Goal: Check status: Check status

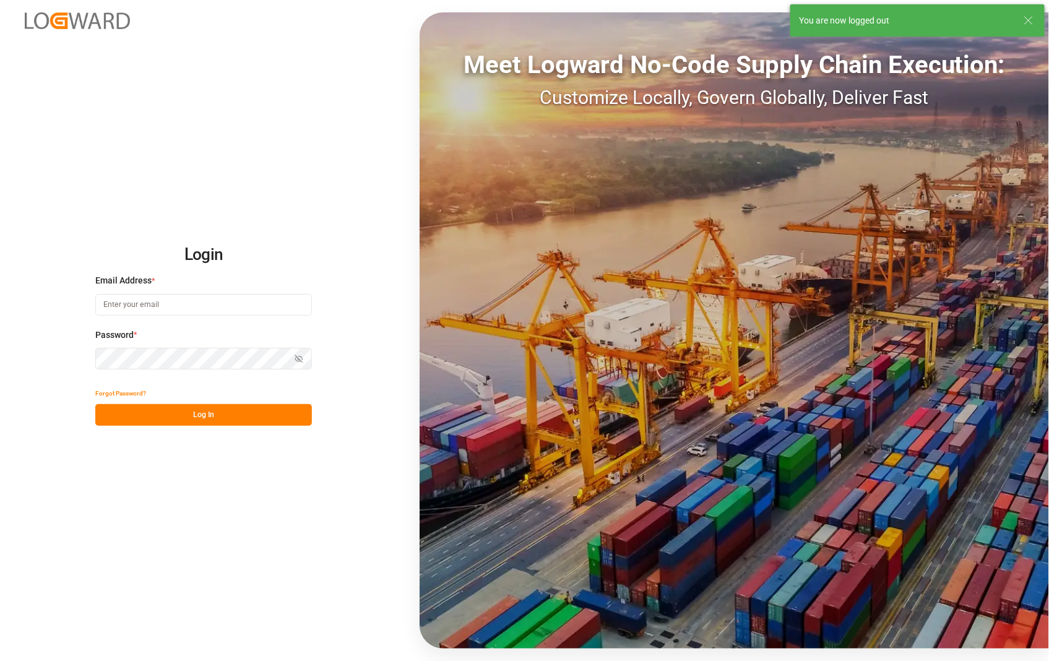
type input "[PERSON_NAME][EMAIL_ADDRESS][DOMAIN_NAME]"
drag, startPoint x: 119, startPoint y: 188, endPoint x: 122, endPoint y: 180, distance: 8.4
click at [122, 180] on div "Login Email Address * [EMAIL_ADDRESS][DOMAIN_NAME] Password * Show password For…" at bounding box center [524, 330] width 1049 height 661
click at [214, 419] on button "Log In" at bounding box center [203, 415] width 217 height 22
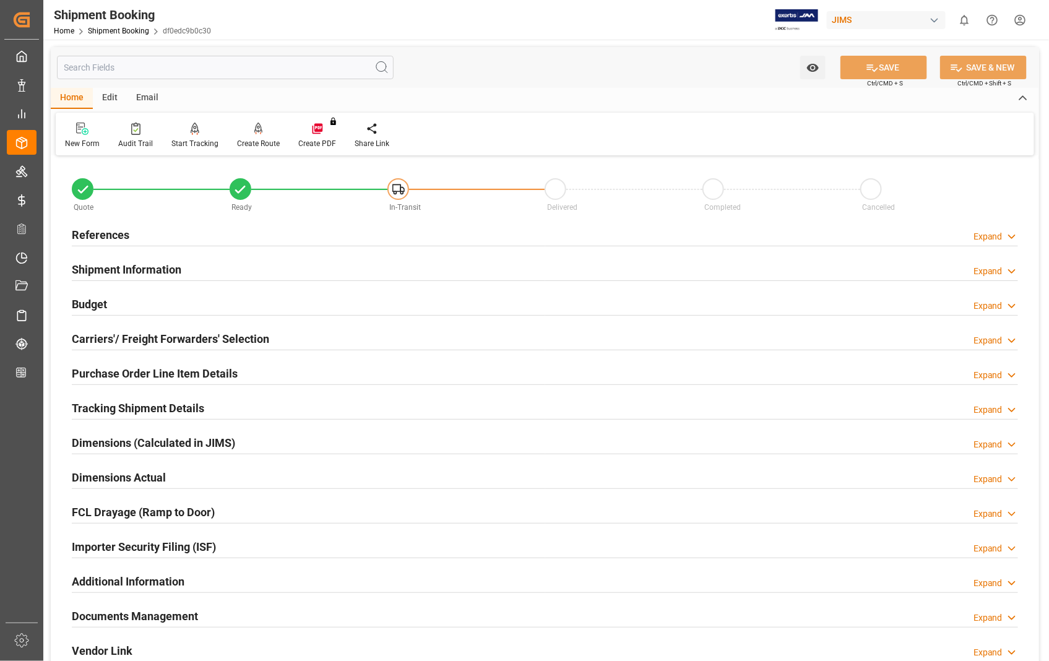
click at [110, 231] on h2 "References" at bounding box center [101, 234] width 58 height 17
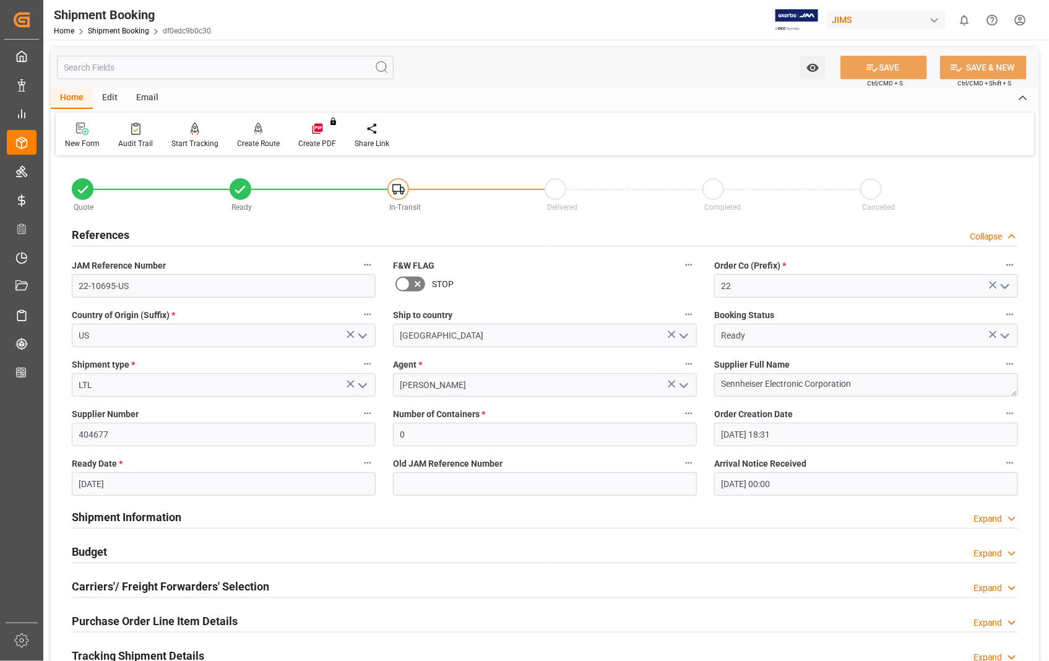
click at [110, 231] on h2 "References" at bounding box center [101, 234] width 58 height 17
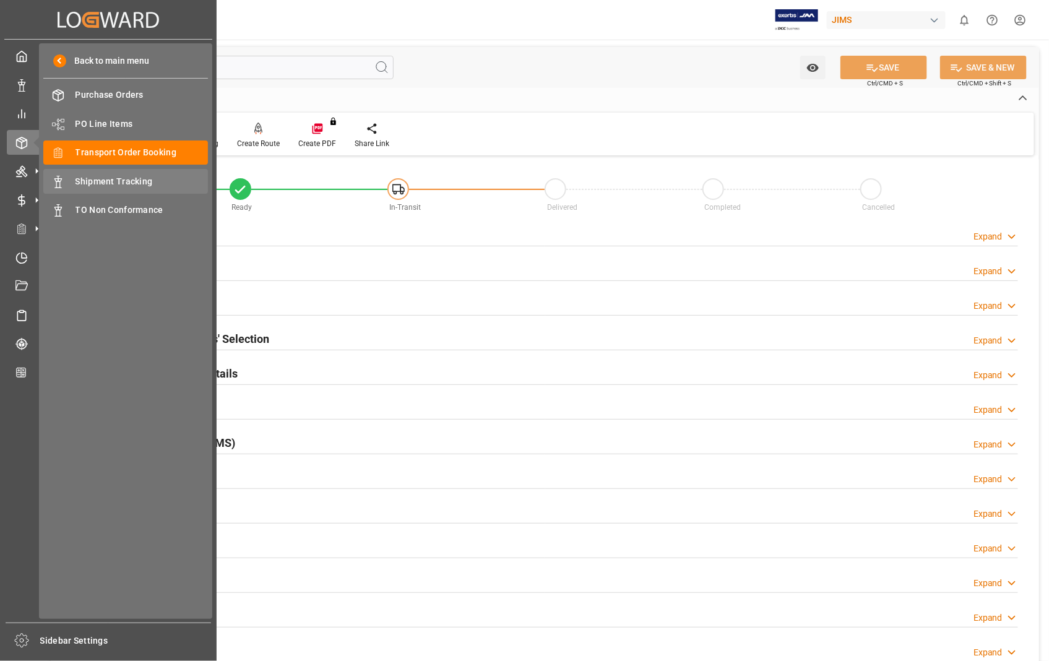
click at [122, 181] on span "Shipment Tracking" at bounding box center [141, 181] width 133 height 13
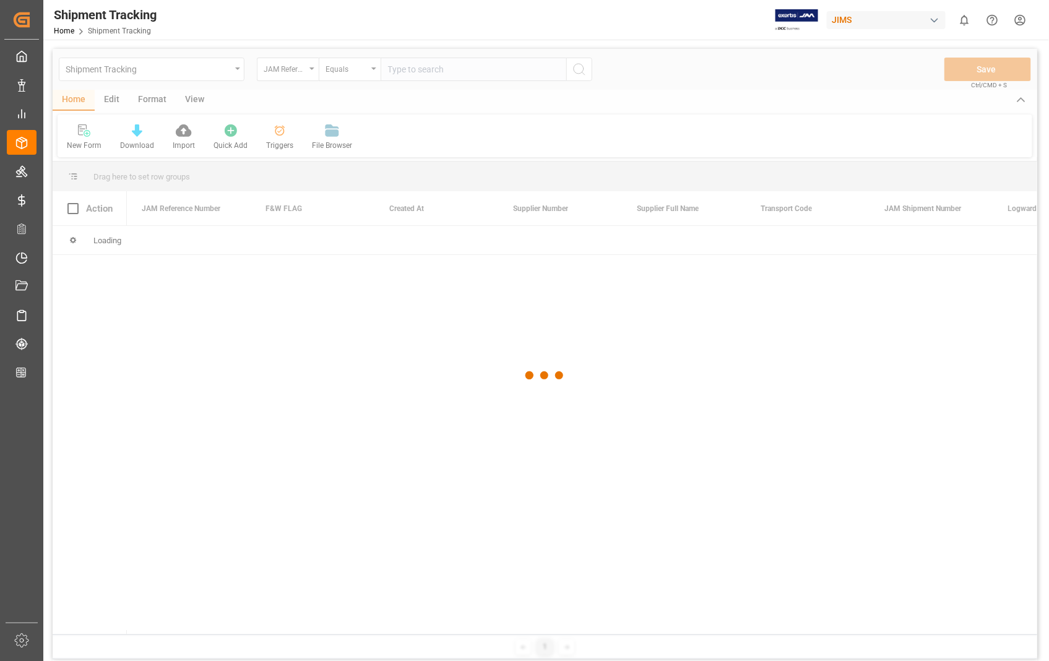
drag, startPoint x: 435, startPoint y: 69, endPoint x: 425, endPoint y: 66, distance: 10.4
click at [434, 69] on div at bounding box center [545, 375] width 984 height 653
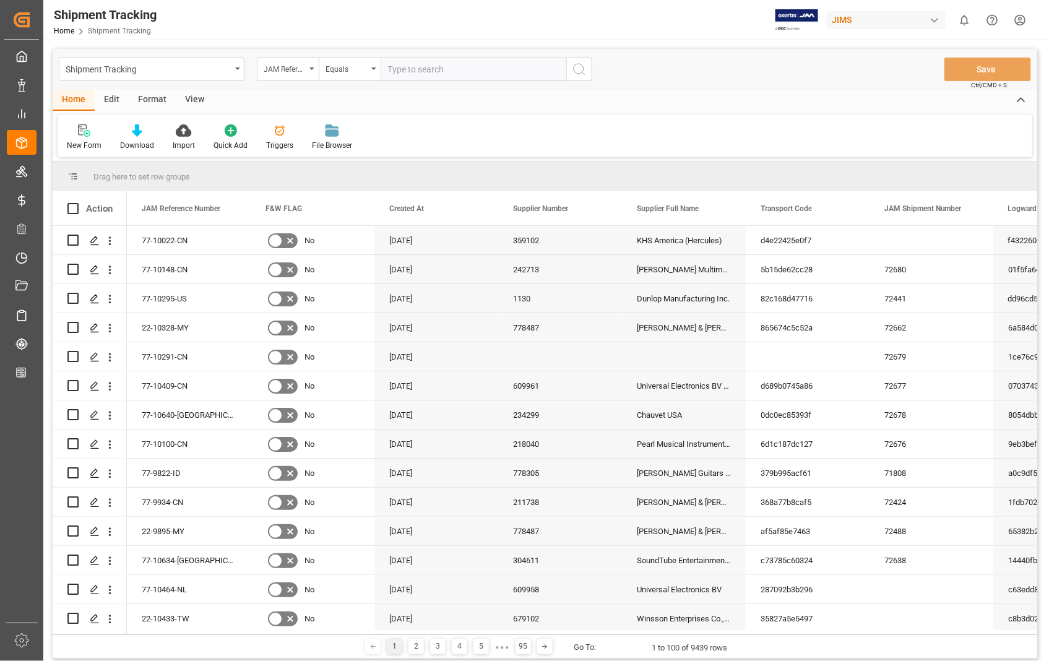
click at [423, 66] on input "text" at bounding box center [474, 70] width 186 height 24
paste input "22-10695-US"
type input "22-10695-US"
click at [582, 75] on icon "search button" at bounding box center [579, 69] width 15 height 15
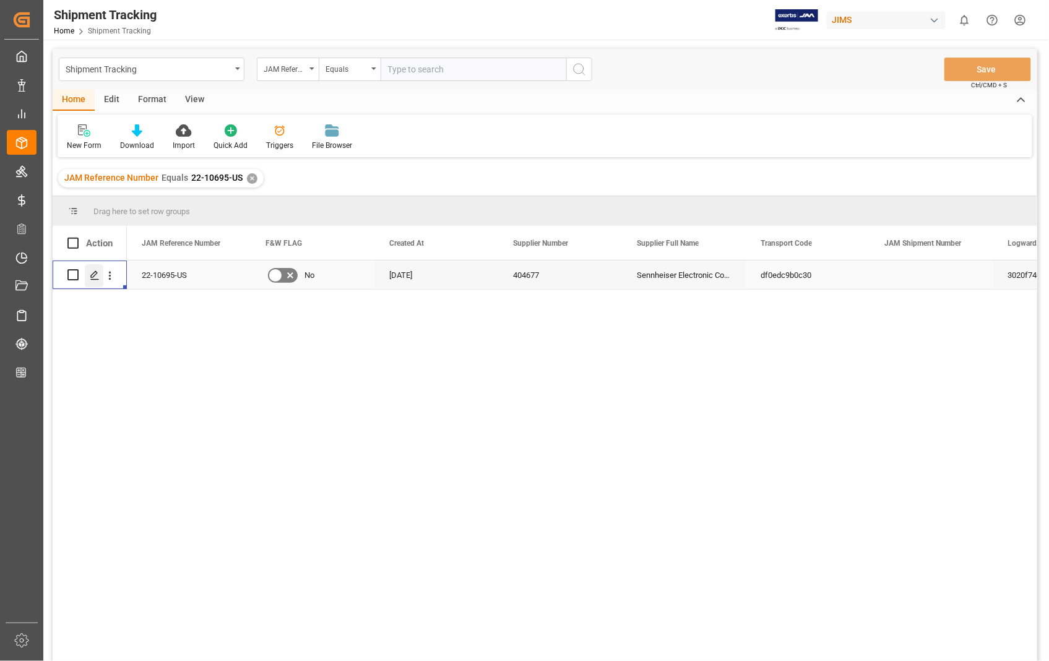
click at [90, 274] on icon "Press SPACE to select this row." at bounding box center [95, 275] width 10 height 10
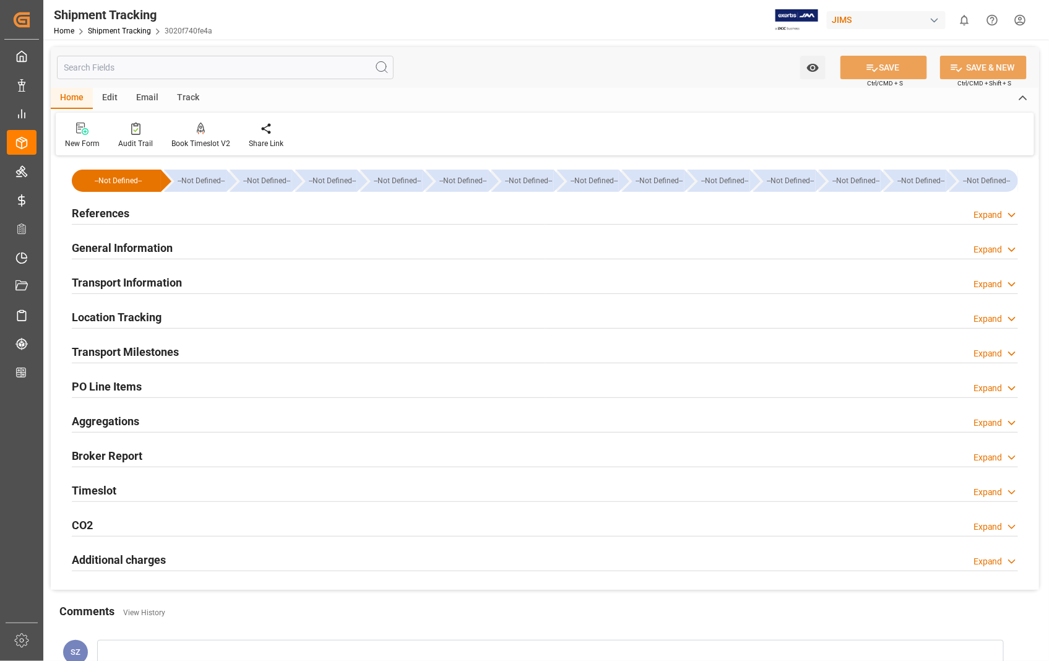
type input "[DATE]"
click at [114, 215] on h2 "References" at bounding box center [101, 213] width 58 height 17
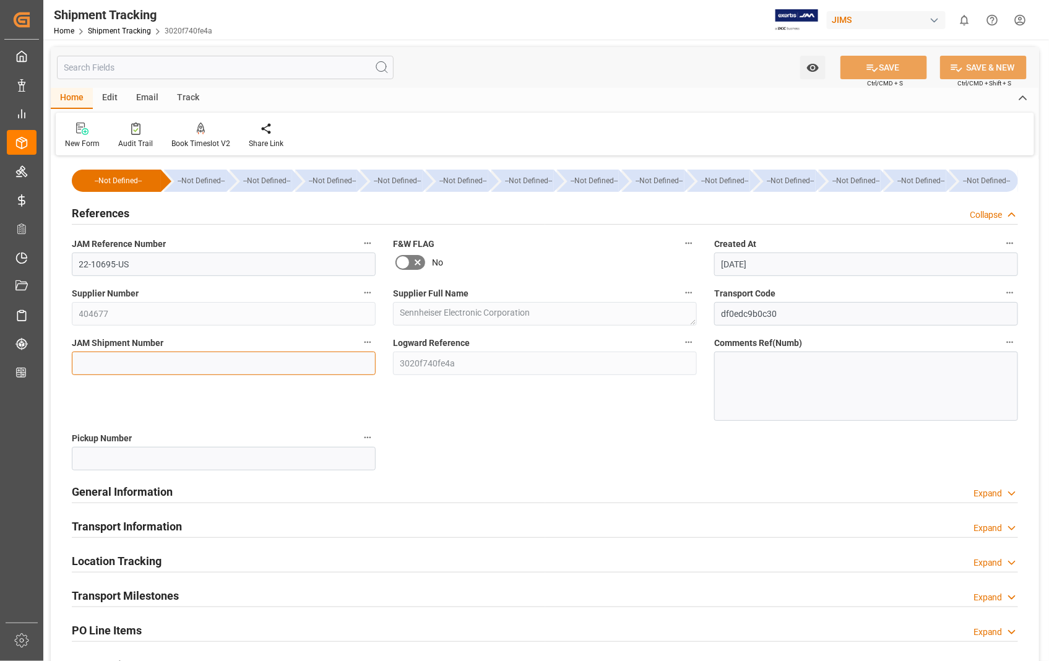
click at [183, 367] on input at bounding box center [224, 363] width 304 height 24
paste input "72681"
type input "72681"
click at [881, 69] on button "SAVE" at bounding box center [883, 68] width 87 height 24
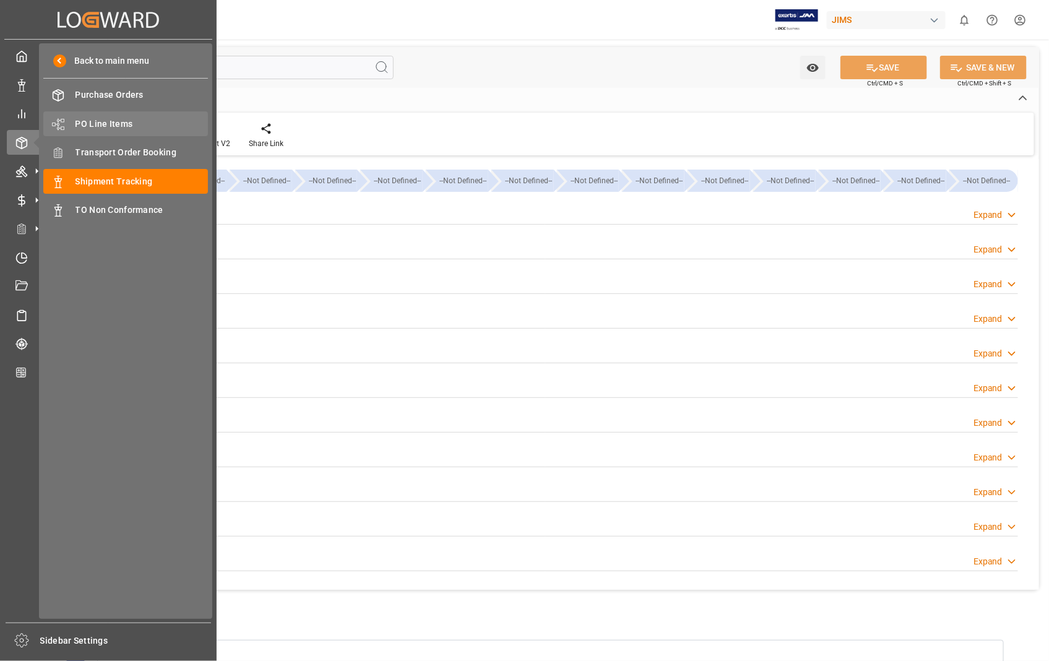
click at [97, 121] on span "PO Line Items" at bounding box center [141, 124] width 133 height 13
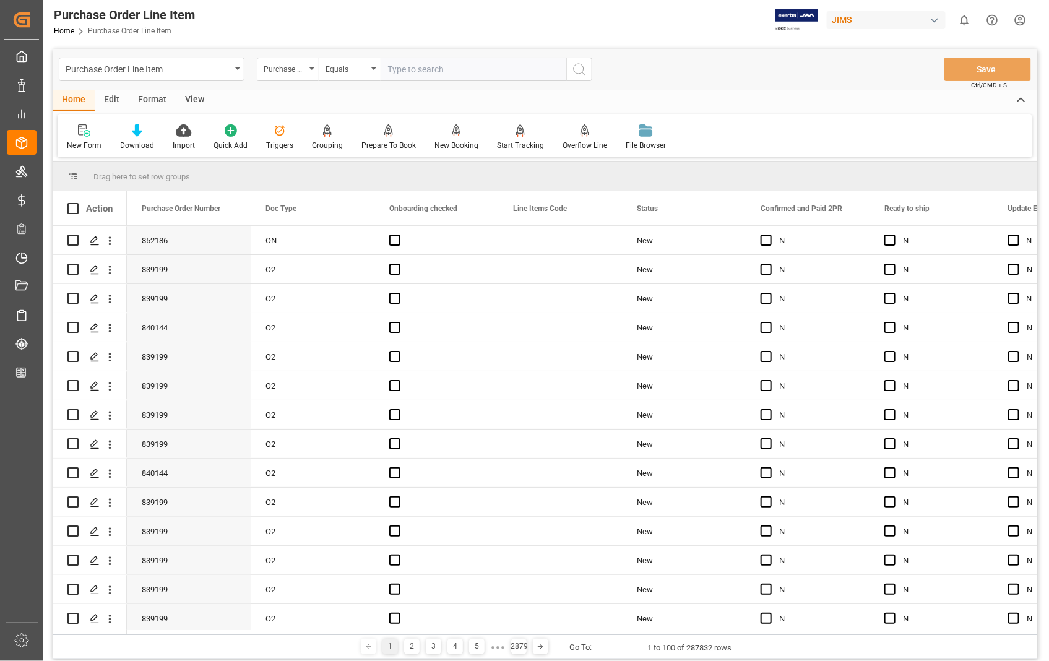
click at [456, 70] on input "text" at bounding box center [474, 70] width 186 height 24
type input "861426"
click at [580, 72] on icon "search button" at bounding box center [579, 69] width 15 height 15
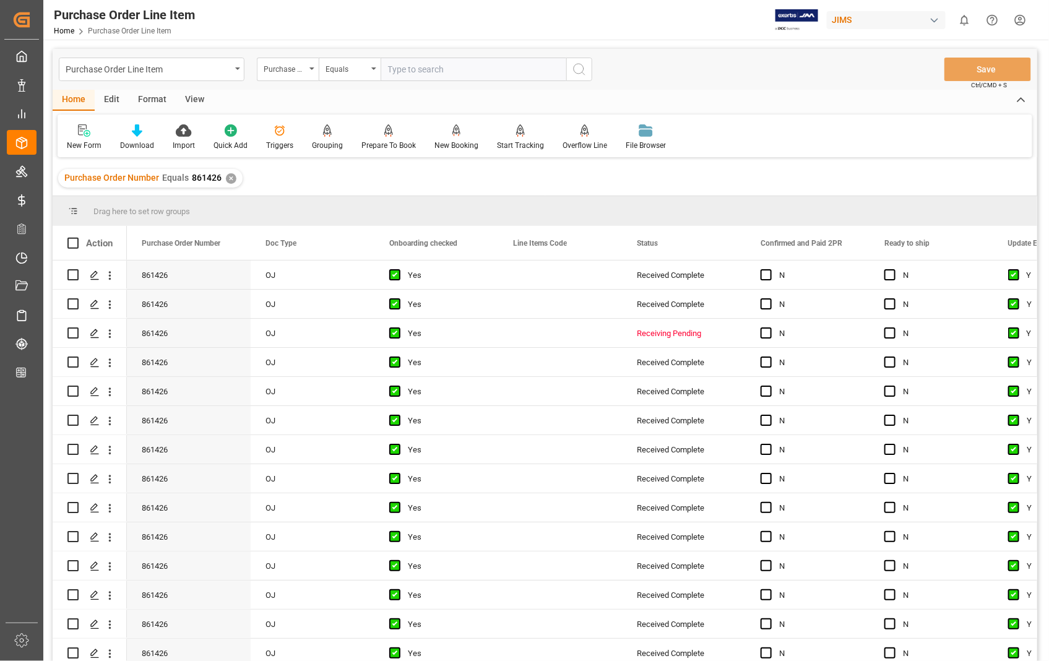
click at [188, 97] on div "View" at bounding box center [195, 100] width 38 height 21
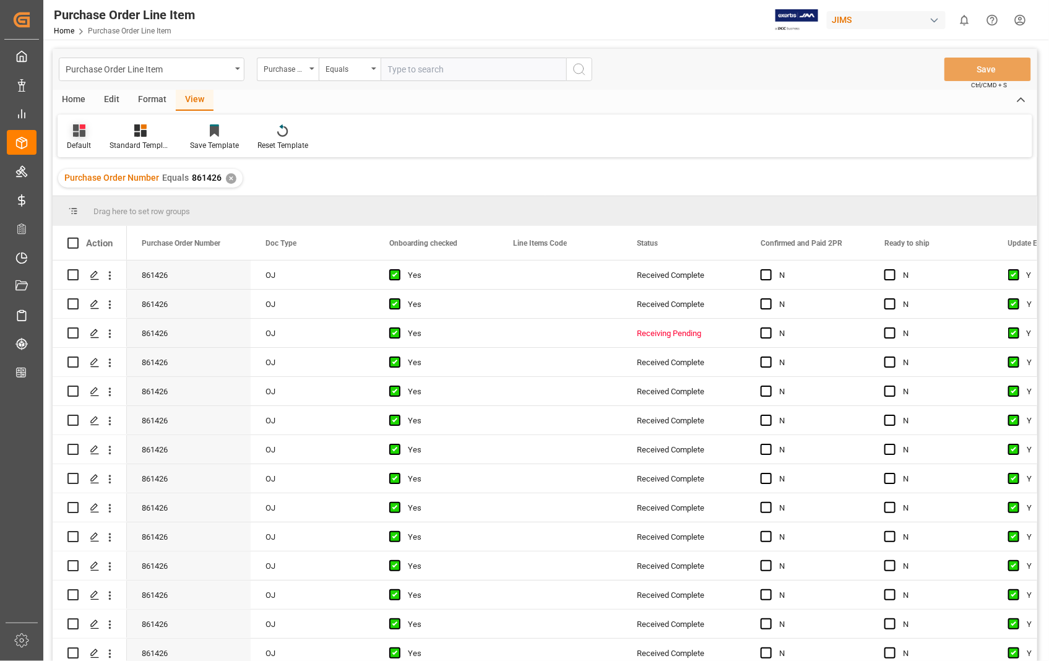
click at [74, 134] on icon at bounding box center [79, 130] width 12 height 12
click at [95, 198] on div "Sophia setting." at bounding box center [127, 200] width 108 height 13
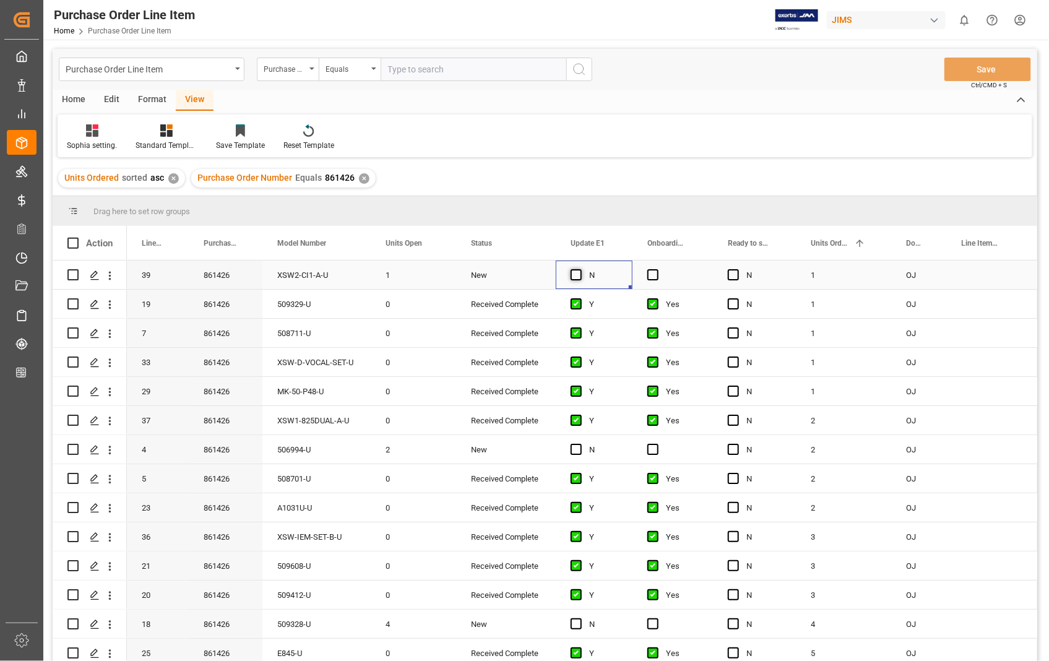
click at [576, 274] on span "Press SPACE to select this row." at bounding box center [575, 274] width 11 height 11
click at [580, 269] on input "Press SPACE to select this row." at bounding box center [580, 269] width 0 height 0
click at [651, 270] on span "Press SPACE to select this row." at bounding box center [652, 274] width 11 height 11
click at [656, 269] on input "Press SPACE to select this row." at bounding box center [656, 269] width 0 height 0
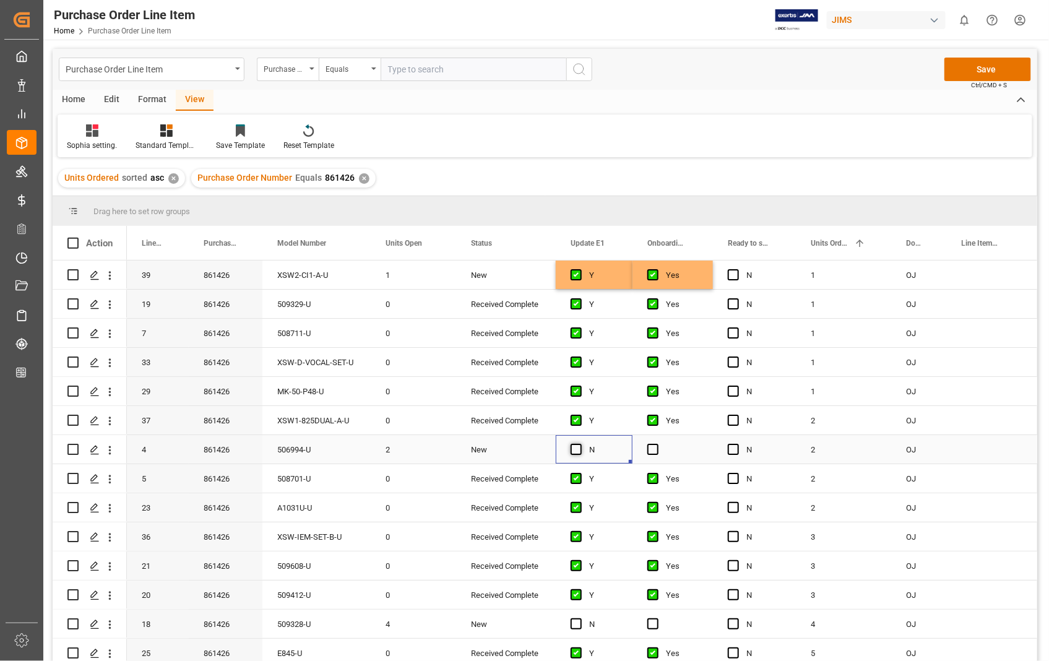
click at [580, 454] on span "Press SPACE to select this row." at bounding box center [575, 449] width 11 height 11
click at [580, 444] on input "Press SPACE to select this row." at bounding box center [580, 444] width 0 height 0
click at [660, 452] on div "Press SPACE to select this row." at bounding box center [672, 449] width 80 height 28
click at [656, 450] on span "Press SPACE to select this row." at bounding box center [652, 449] width 11 height 11
click at [656, 444] on input "Press SPACE to select this row." at bounding box center [656, 444] width 0 height 0
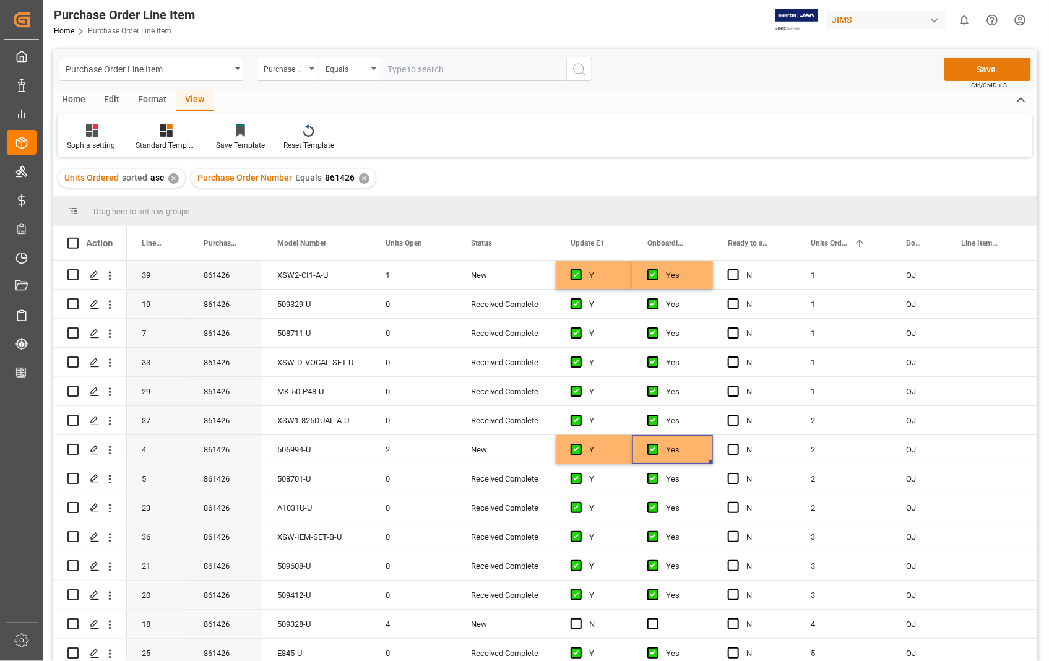
click at [994, 68] on button "Save" at bounding box center [987, 70] width 87 height 24
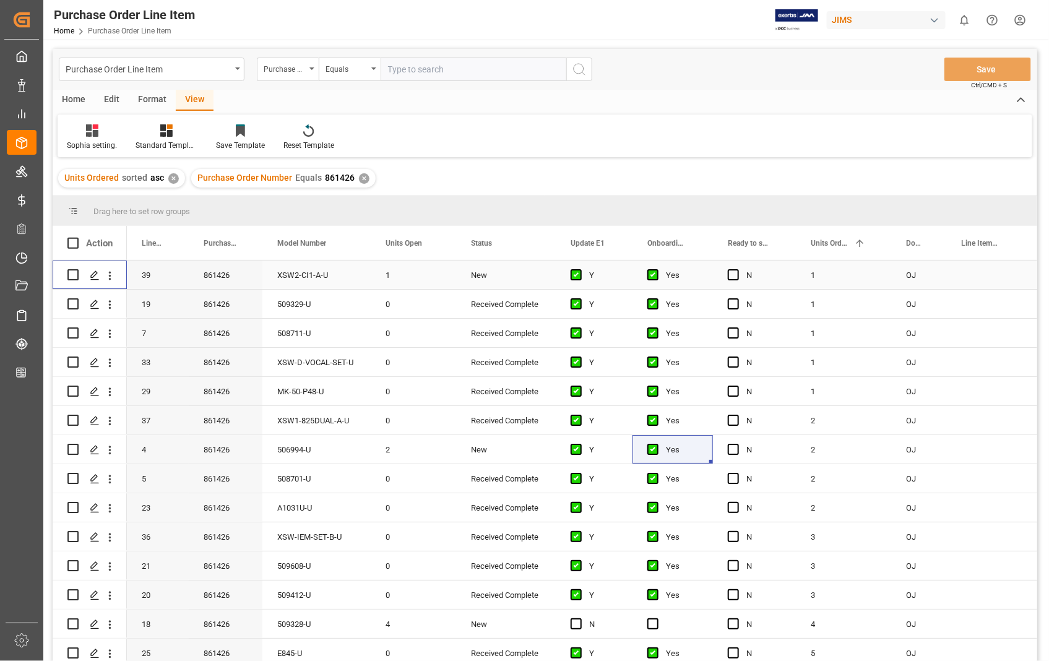
click at [71, 273] on input "Press Space to toggle row selection (unchecked)" at bounding box center [72, 274] width 11 height 11
checkbox input "true"
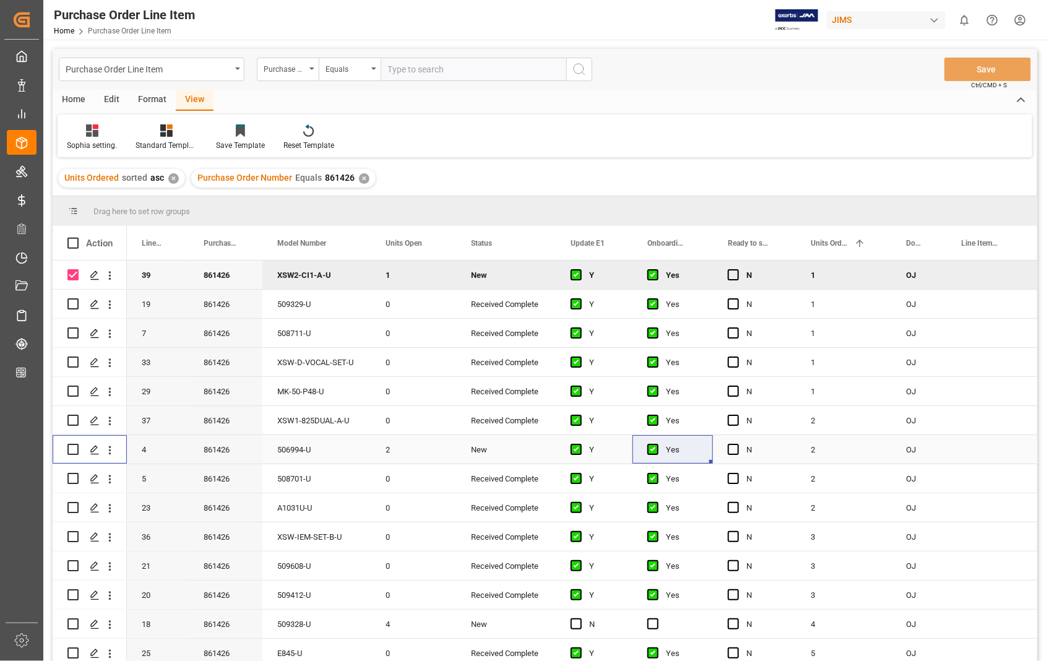
click at [72, 444] on input "Press Space to toggle row selection (unchecked)" at bounding box center [72, 449] width 11 height 11
checkbox input "true"
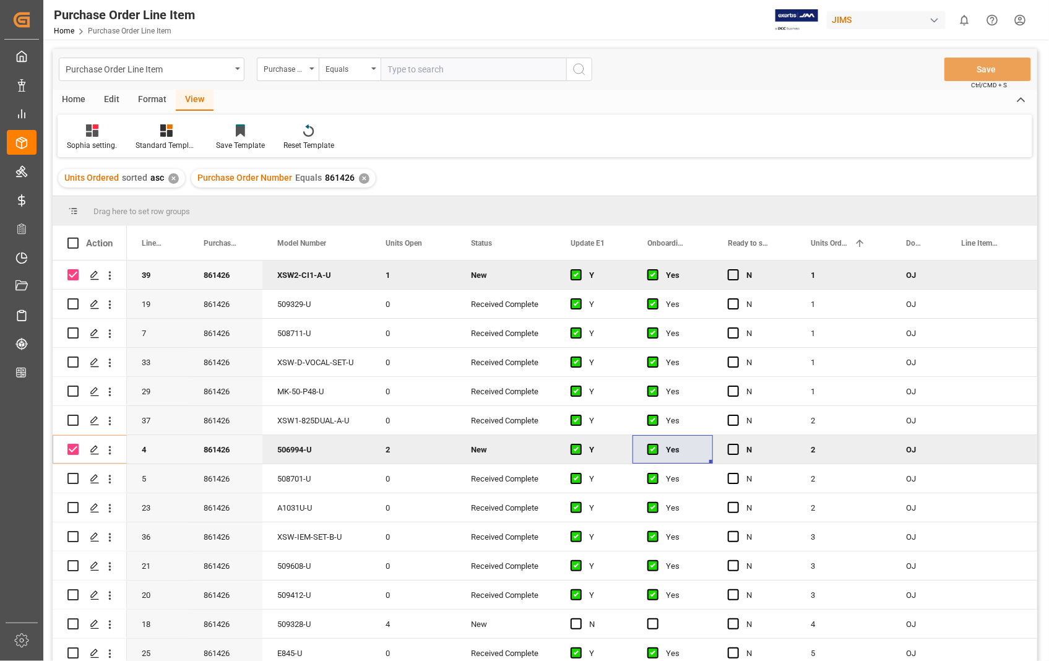
click at [81, 103] on div "Home" at bounding box center [74, 100] width 42 height 21
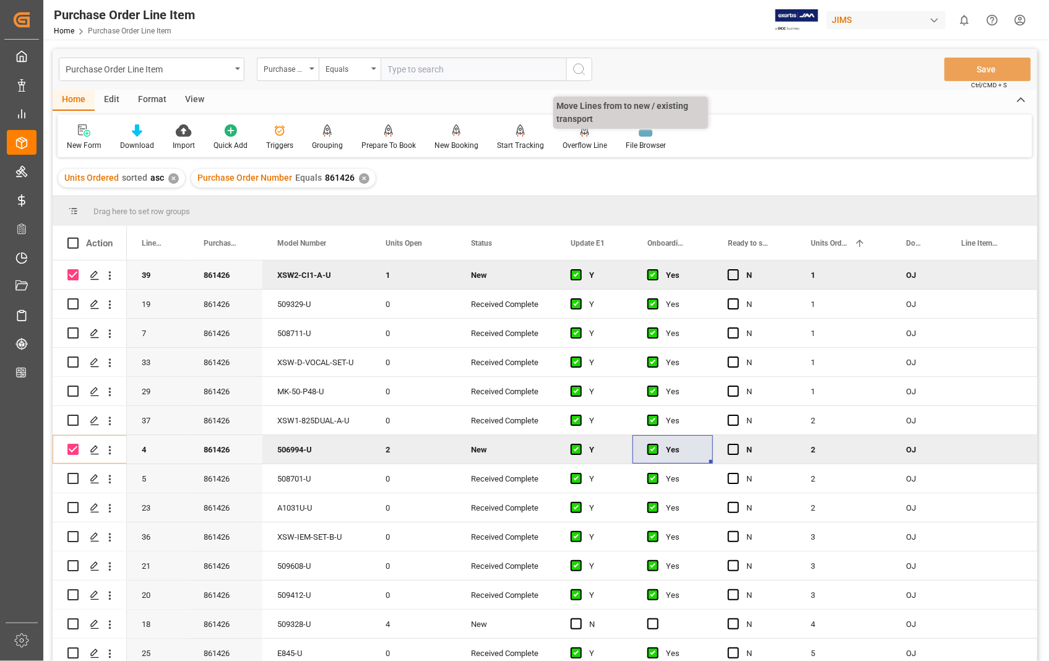
click at [580, 132] on icon at bounding box center [584, 130] width 9 height 12
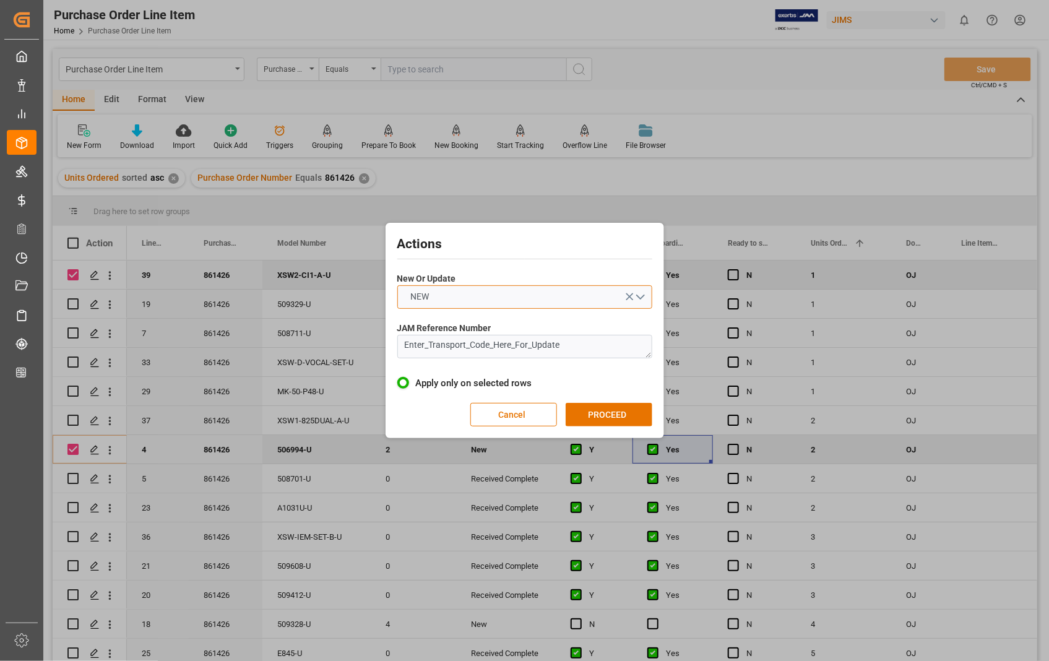
click at [643, 294] on button "NEW" at bounding box center [524, 297] width 255 height 24
click at [462, 320] on div "UPDATE" at bounding box center [525, 326] width 254 height 26
drag, startPoint x: 588, startPoint y: 350, endPoint x: 390, endPoint y: 337, distance: 198.4
click at [390, 337] on div "Actions New Or Update UPDATE JAM Reference Number Enter_Transport_Code_Here_For…" at bounding box center [525, 330] width 272 height 209
paste textarea "22-10695-US"
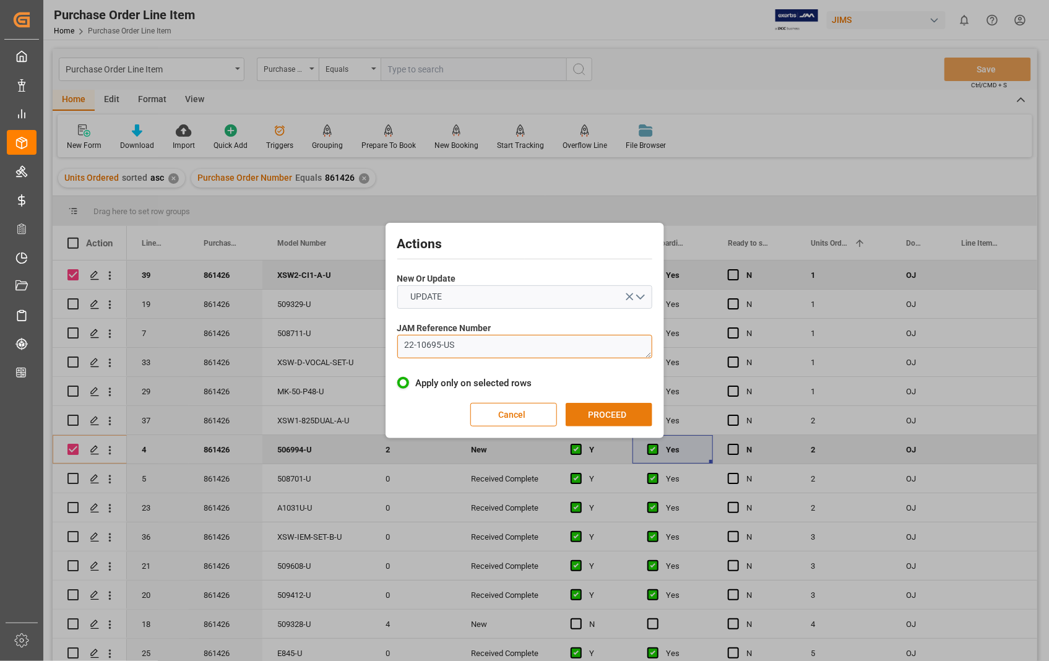
type textarea "22-10695-US"
click at [605, 416] on button "PROCEED" at bounding box center [608, 415] width 87 height 24
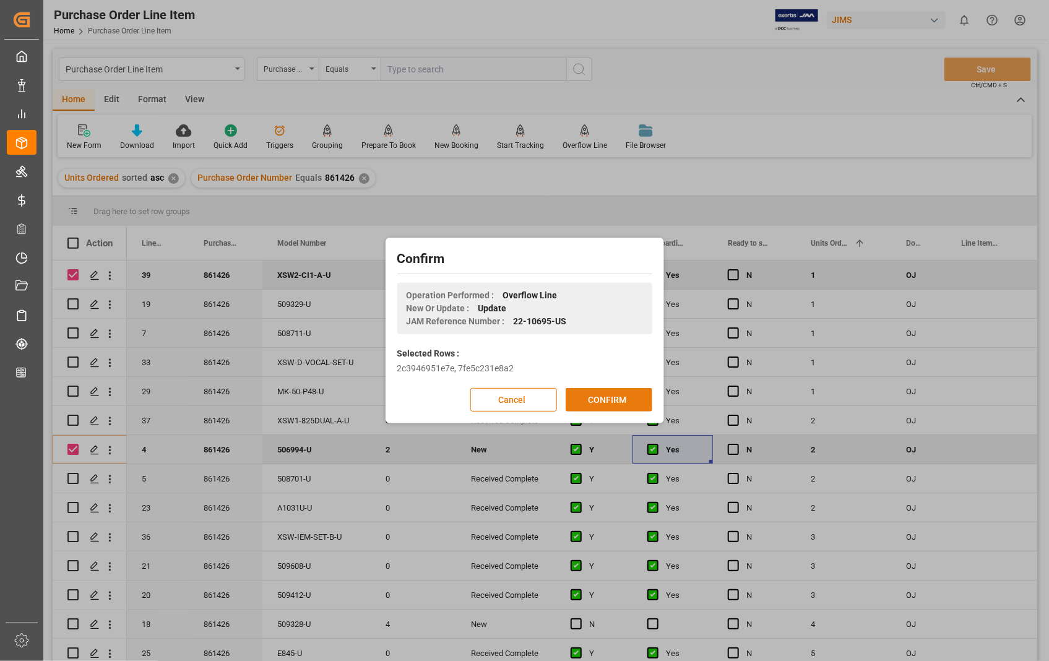
click at [598, 394] on button "CONFIRM" at bounding box center [608, 400] width 87 height 24
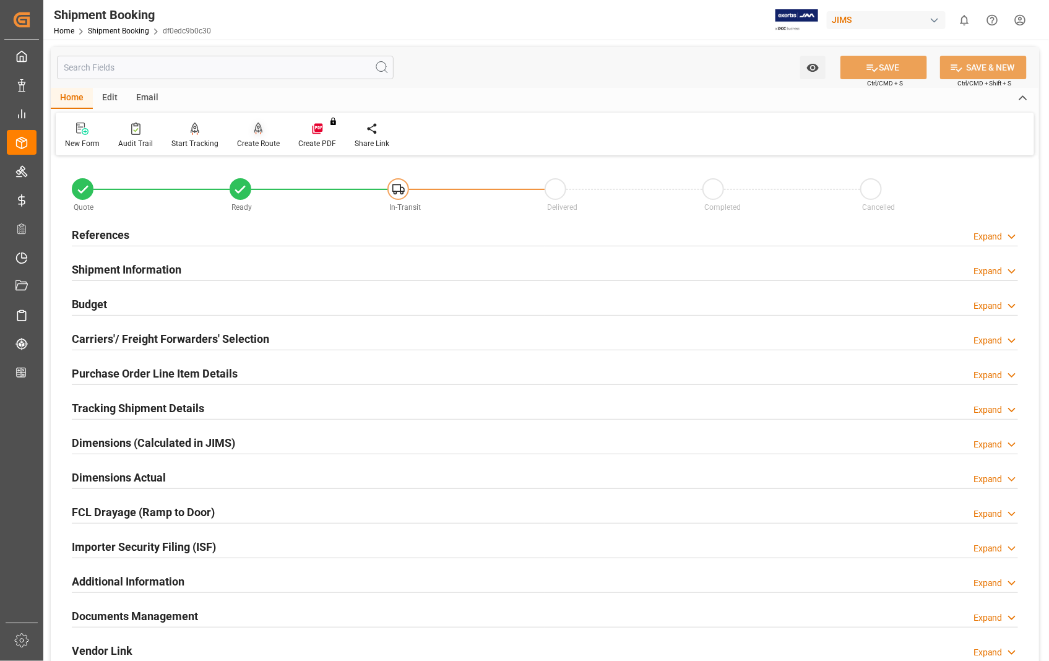
click at [256, 135] on div "Create Route" at bounding box center [258, 135] width 61 height 27
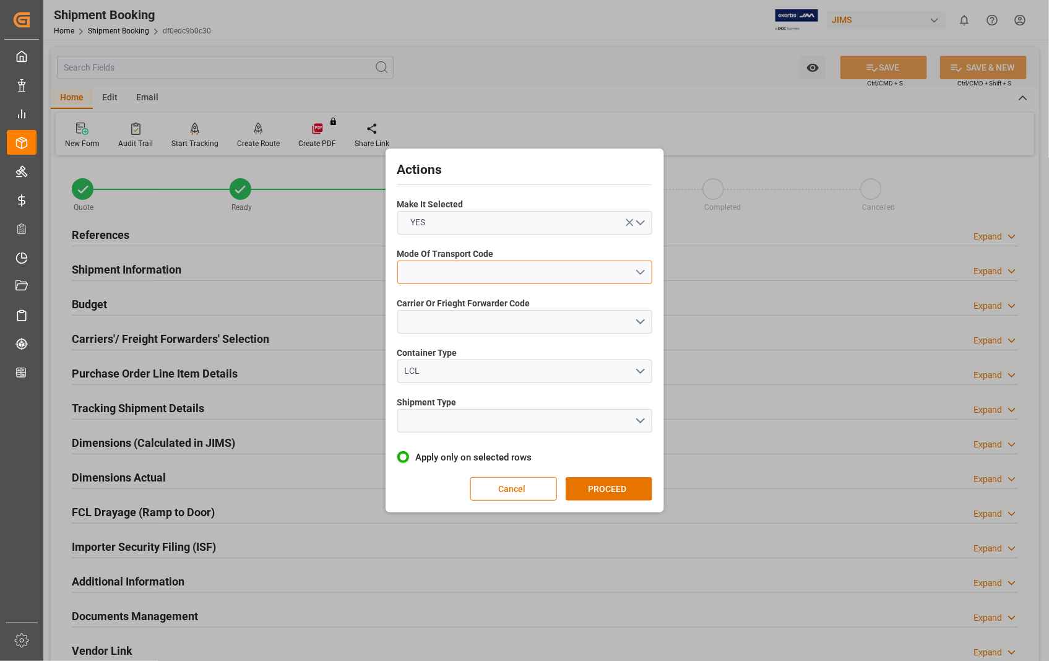
click at [635, 268] on button "open menu" at bounding box center [524, 272] width 255 height 24
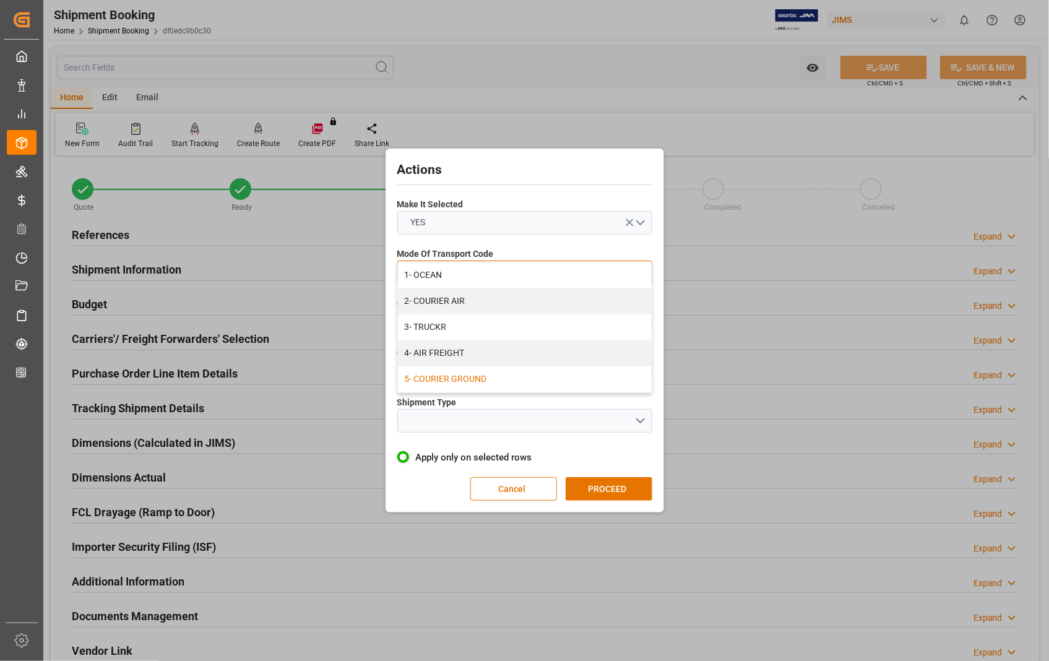
click at [524, 374] on div "5- COURIER GROUND" at bounding box center [525, 379] width 254 height 26
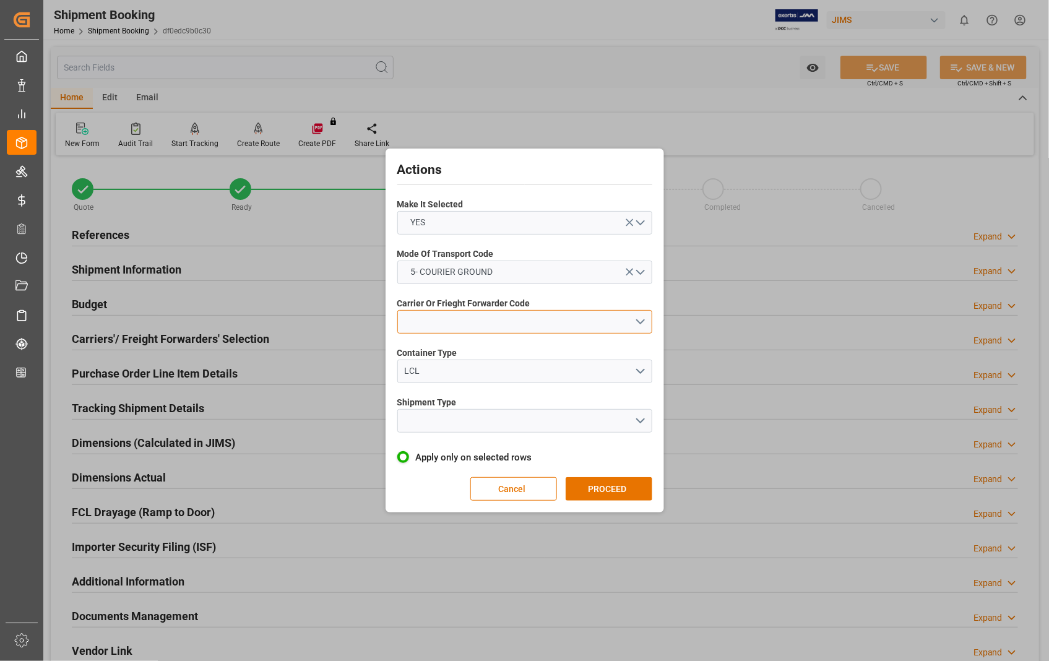
click at [644, 324] on button "open menu" at bounding box center [524, 322] width 255 height 24
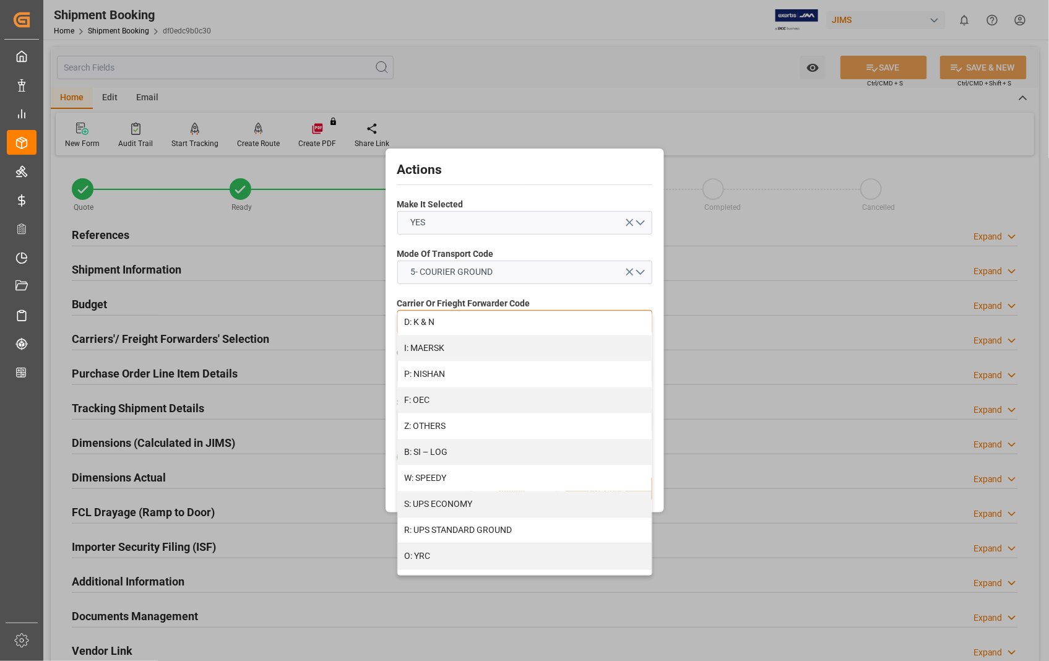
scroll to position [632, 0]
click at [511, 522] on div "R: UPS STANDARD GROUND" at bounding box center [525, 524] width 254 height 26
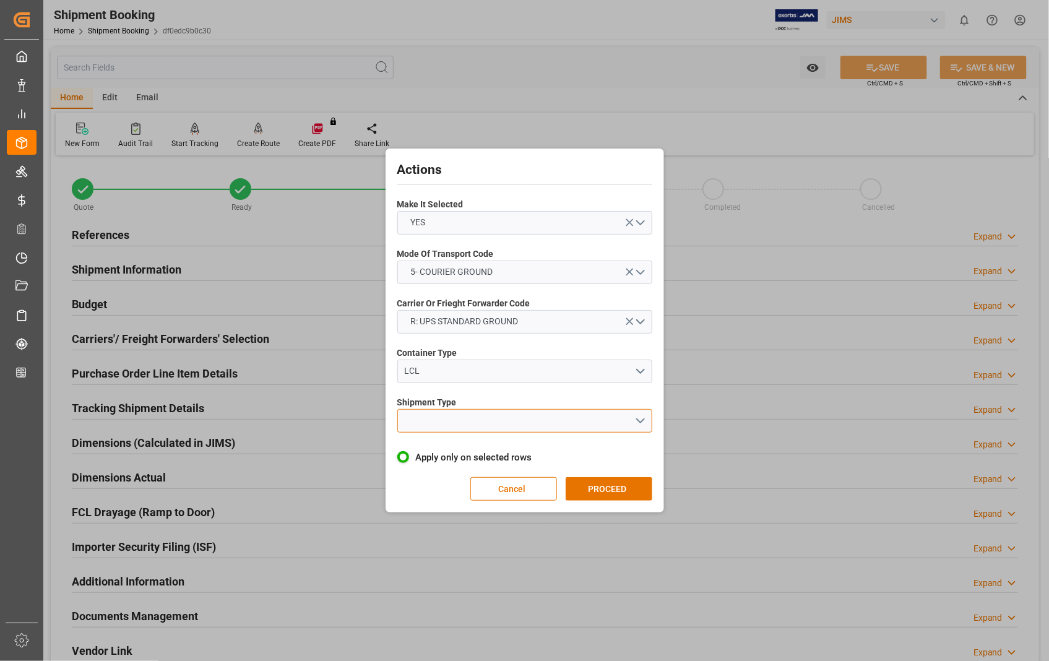
click at [636, 419] on button "open menu" at bounding box center [524, 421] width 255 height 24
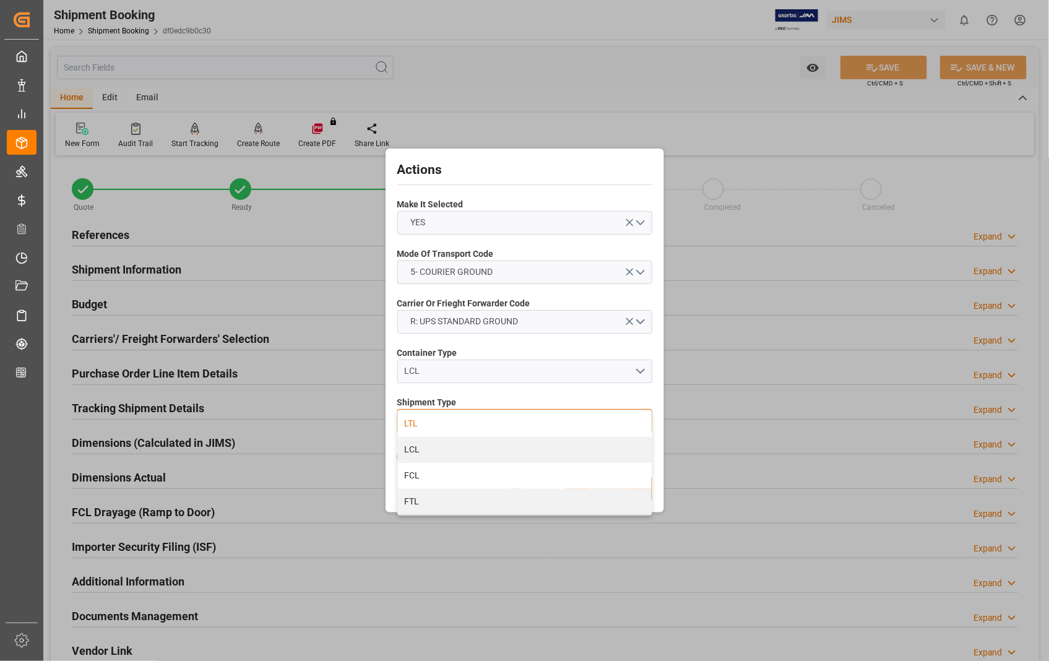
click at [416, 426] on div "LTL" at bounding box center [525, 424] width 254 height 26
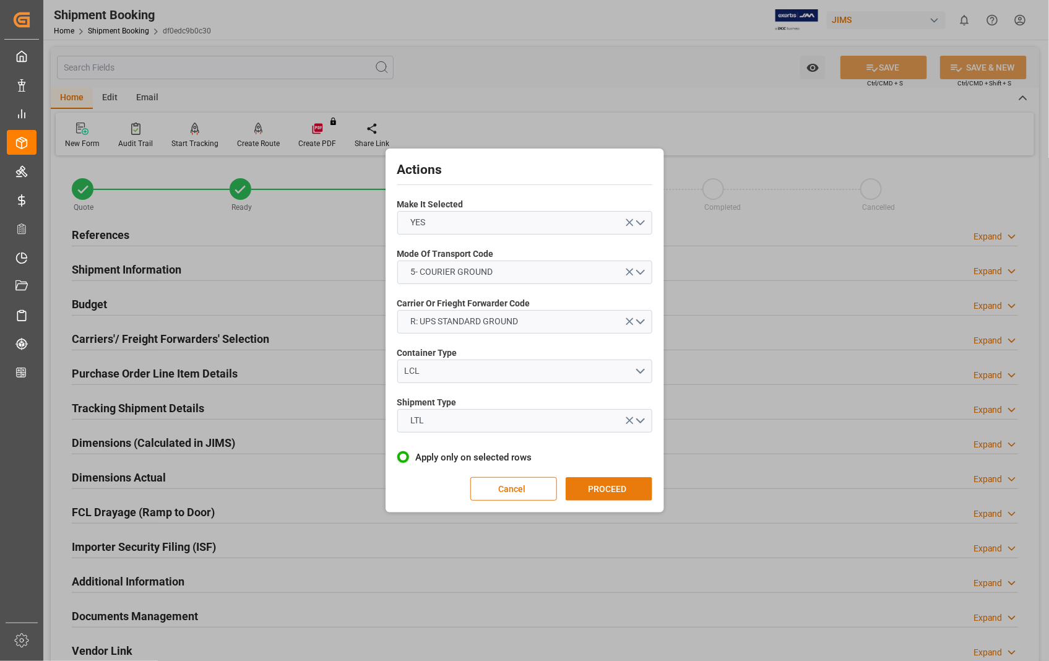
click at [604, 488] on button "PROCEED" at bounding box center [608, 489] width 87 height 24
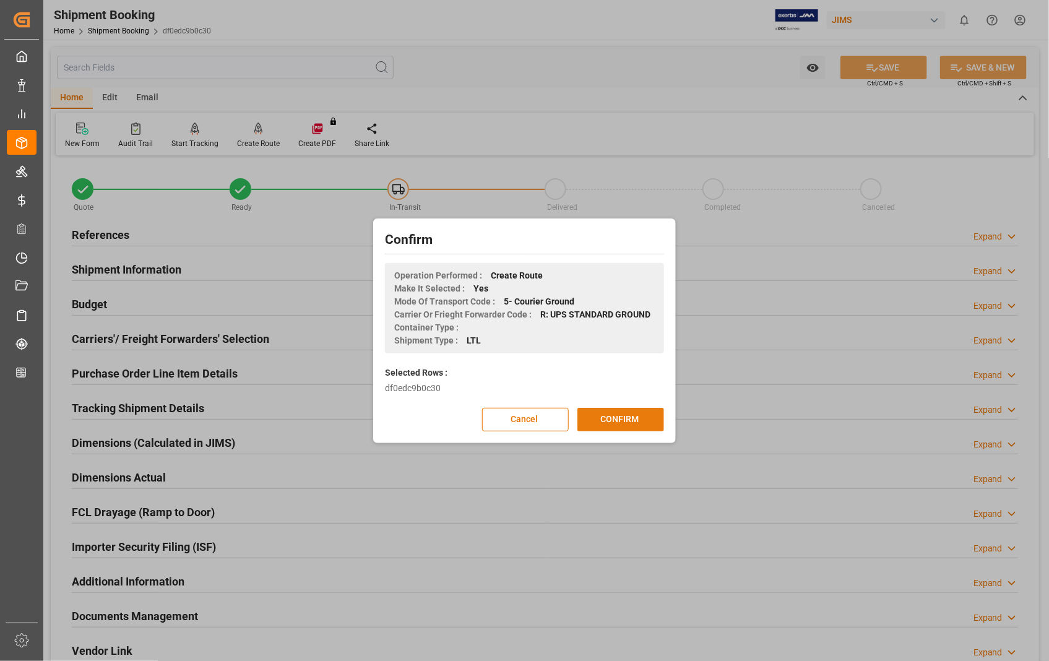
click at [619, 416] on button "CONFIRM" at bounding box center [620, 420] width 87 height 24
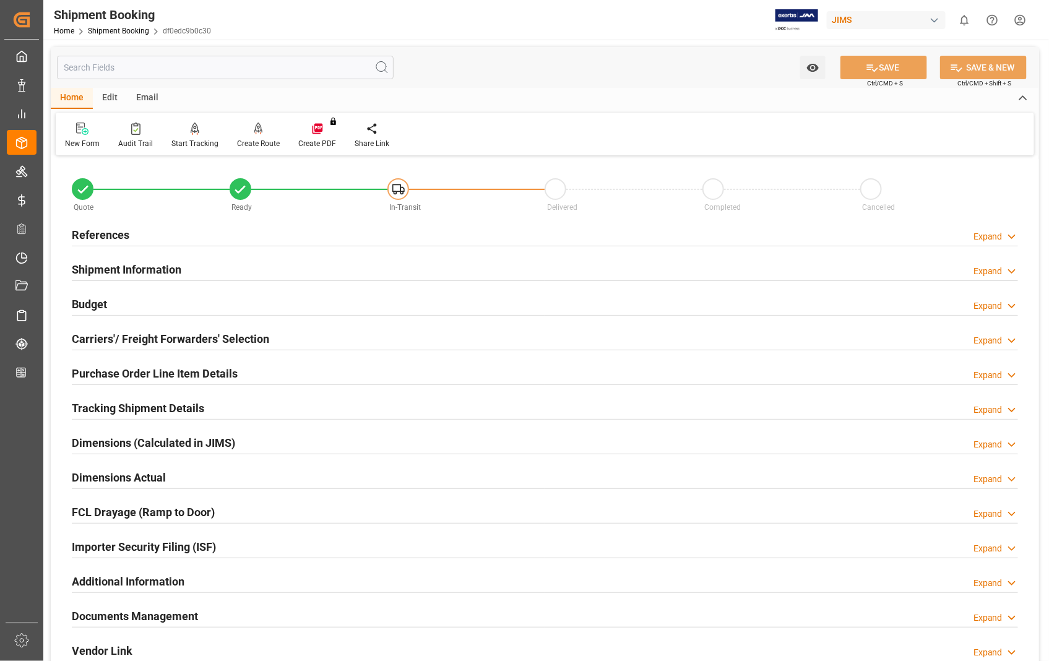
click at [133, 613] on h2 "Documents Management" at bounding box center [135, 616] width 126 height 17
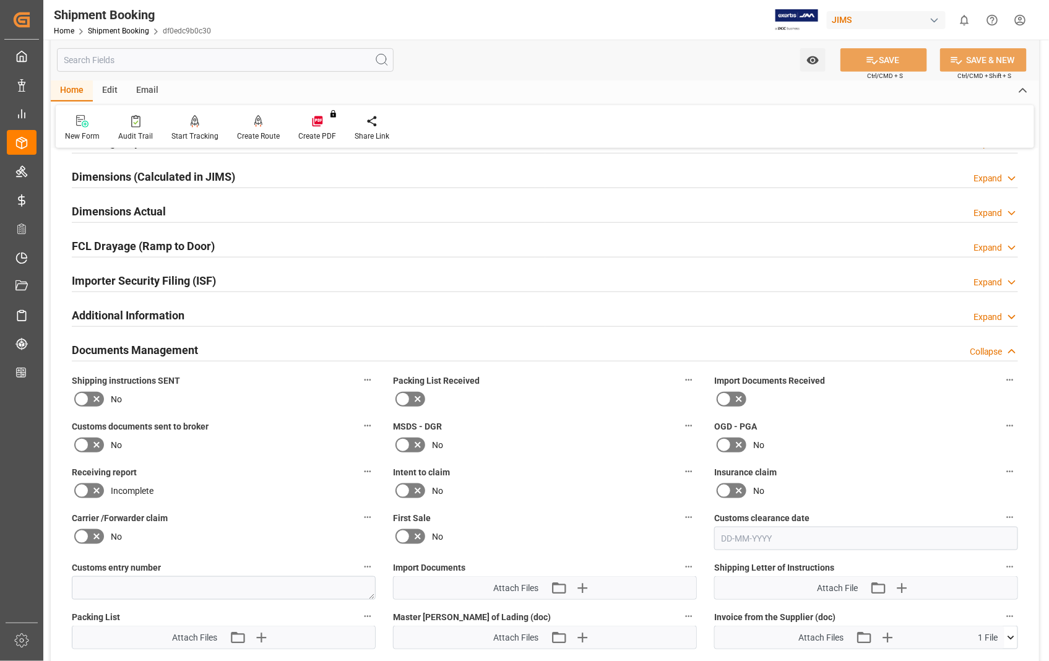
scroll to position [275, 0]
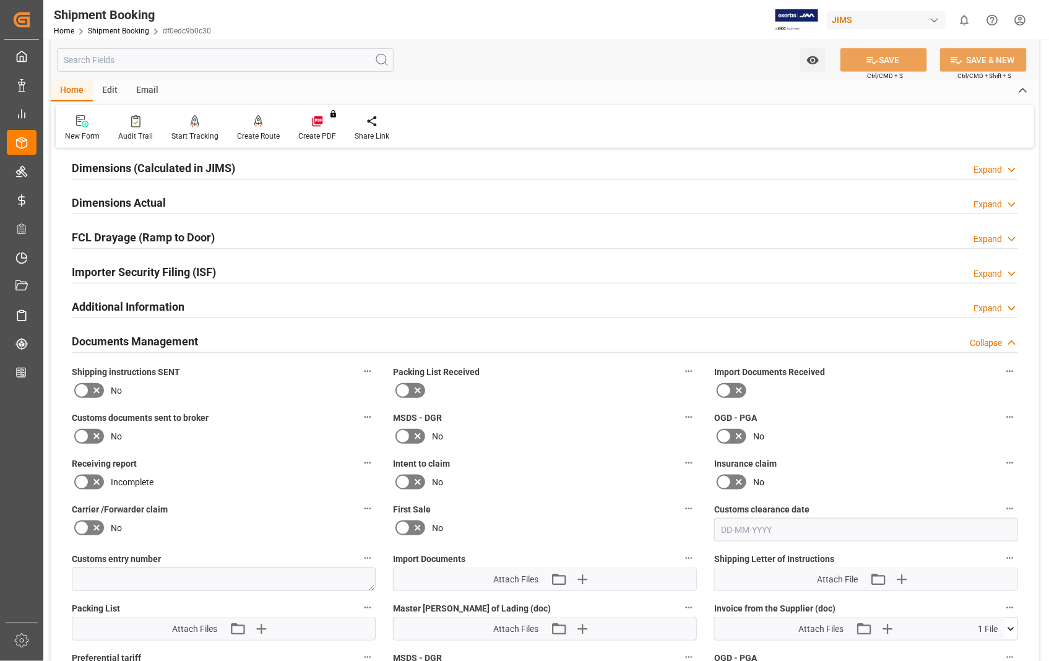
click at [142, 343] on h2 "Documents Management" at bounding box center [135, 341] width 126 height 17
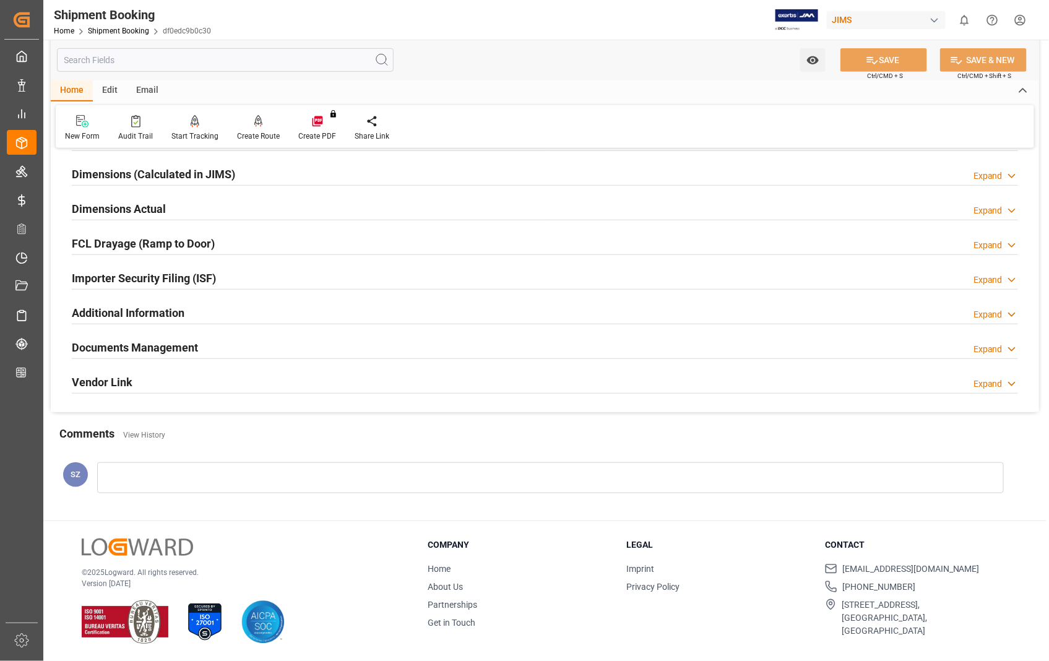
scroll to position [269, 0]
click at [105, 201] on h2 "Dimensions Actual" at bounding box center [119, 208] width 94 height 17
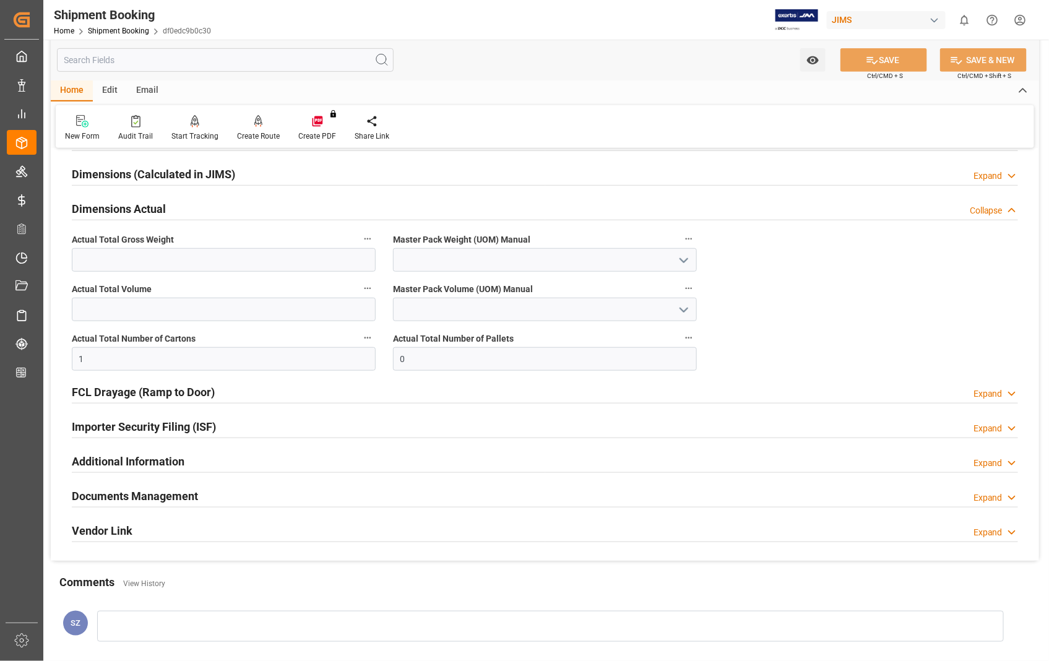
scroll to position [275, 0]
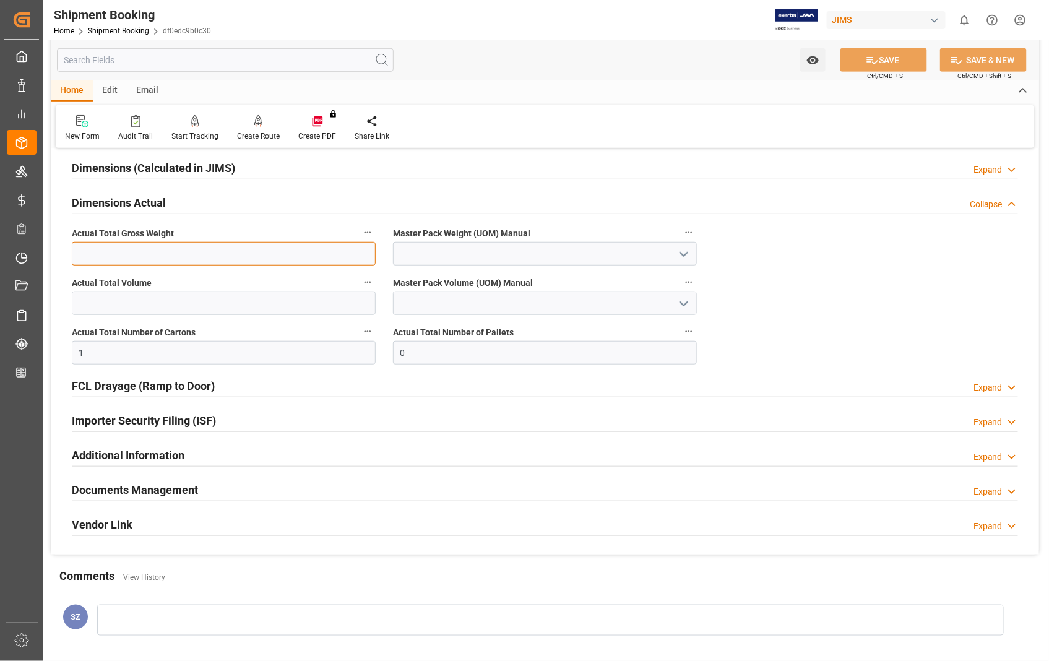
click at [102, 255] on input "text" at bounding box center [224, 254] width 304 height 24
type input "20"
click at [684, 254] on polyline "open menu" at bounding box center [683, 254] width 7 height 4
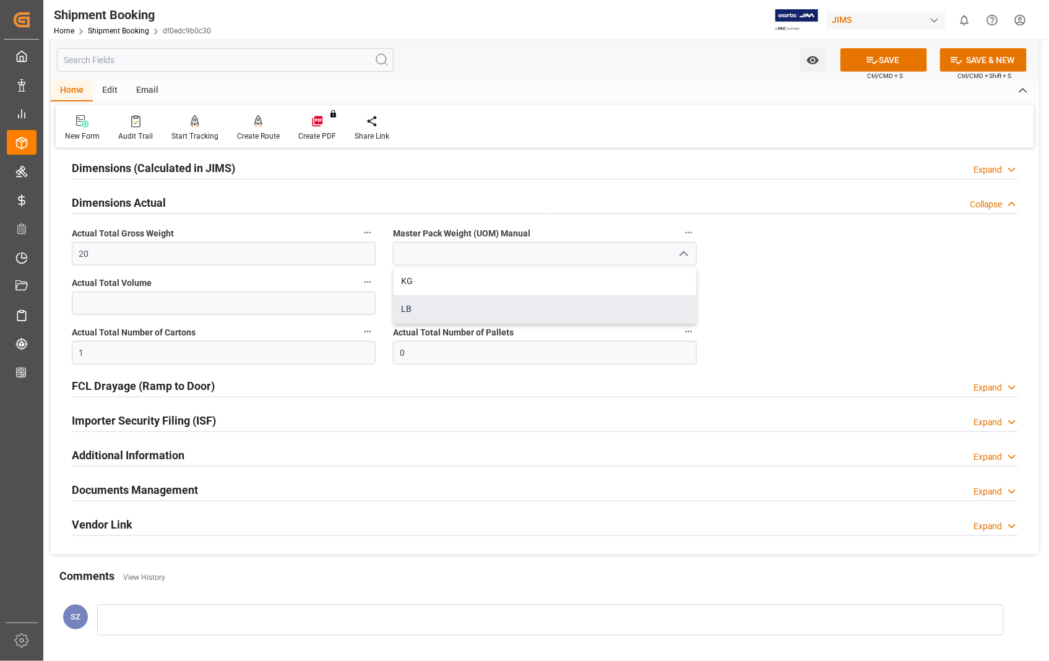
click at [419, 307] on div "LB" at bounding box center [544, 309] width 303 height 28
type input "LB"
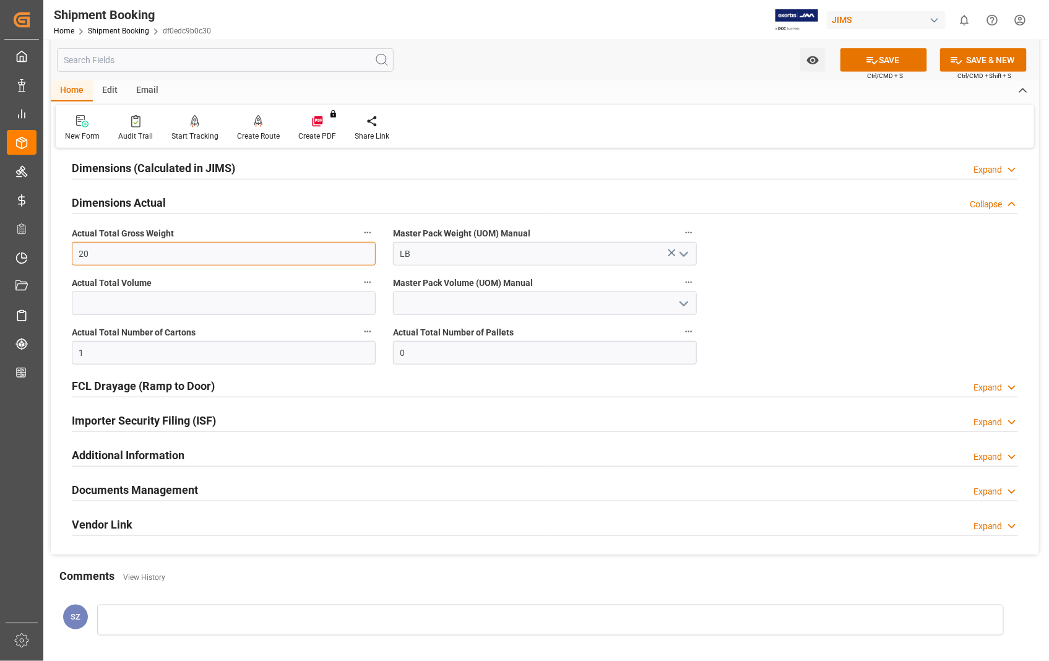
click at [256, 257] on input "20" at bounding box center [224, 254] width 304 height 24
type input "2"
type input "10"
click at [902, 62] on button "SAVE" at bounding box center [883, 60] width 87 height 24
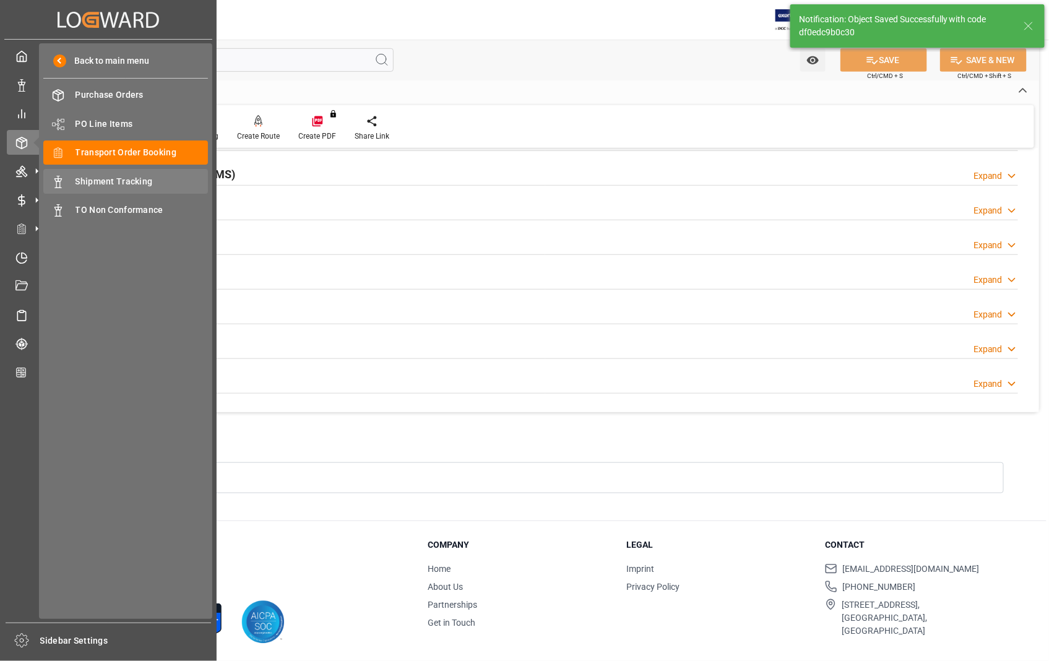
scroll to position [269, 0]
click at [121, 176] on span "Shipment Tracking" at bounding box center [141, 181] width 133 height 13
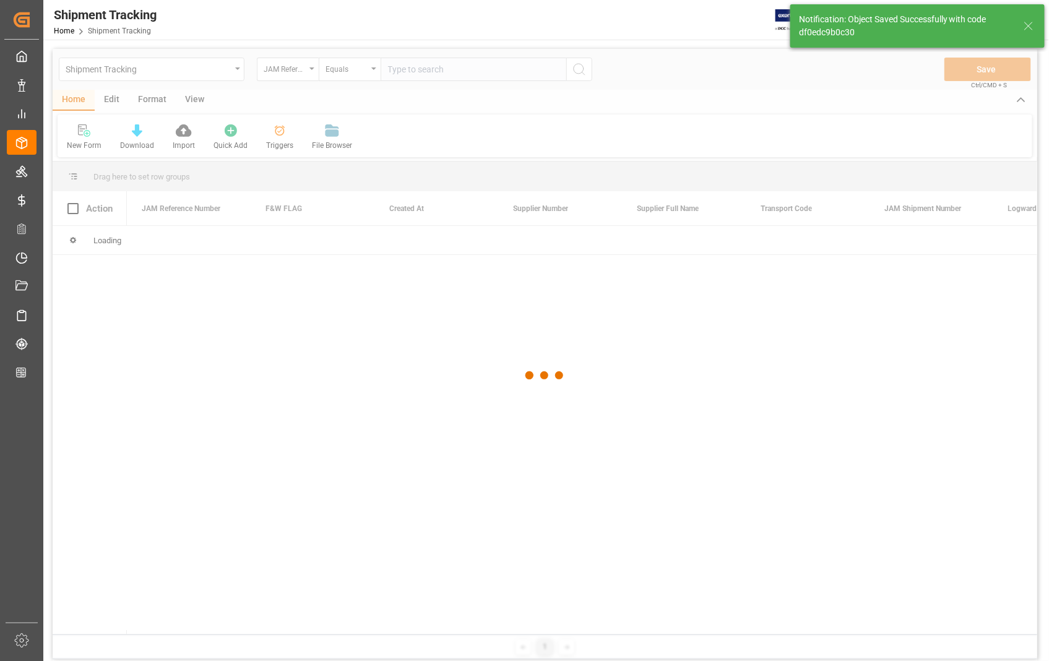
click at [423, 64] on div at bounding box center [545, 375] width 984 height 653
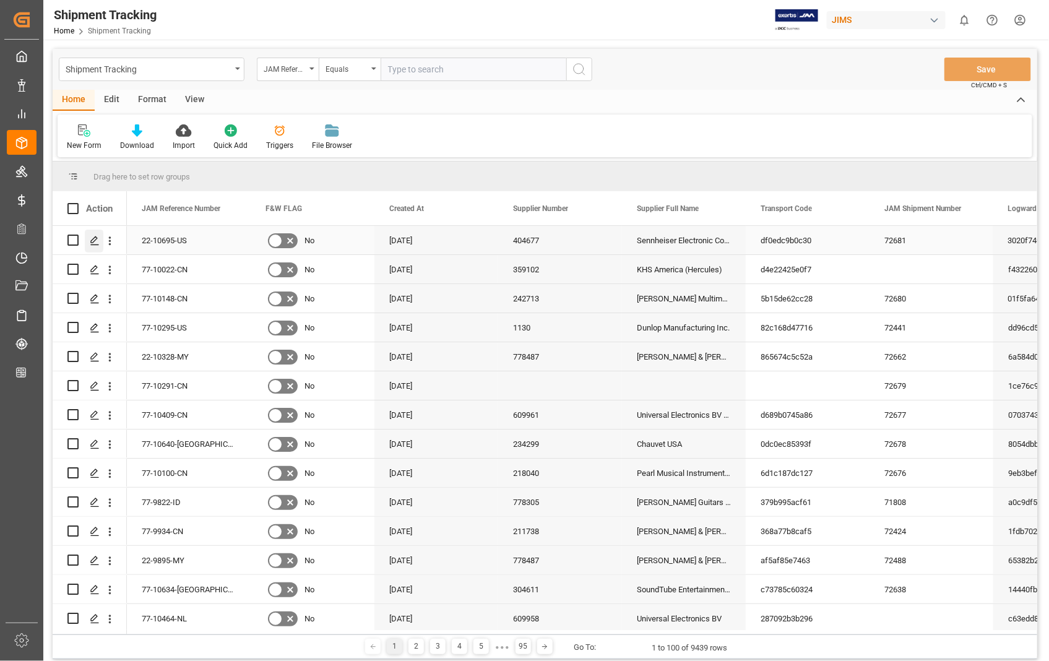
click at [94, 243] on icon "Press SPACE to select this row." at bounding box center [95, 241] width 10 height 10
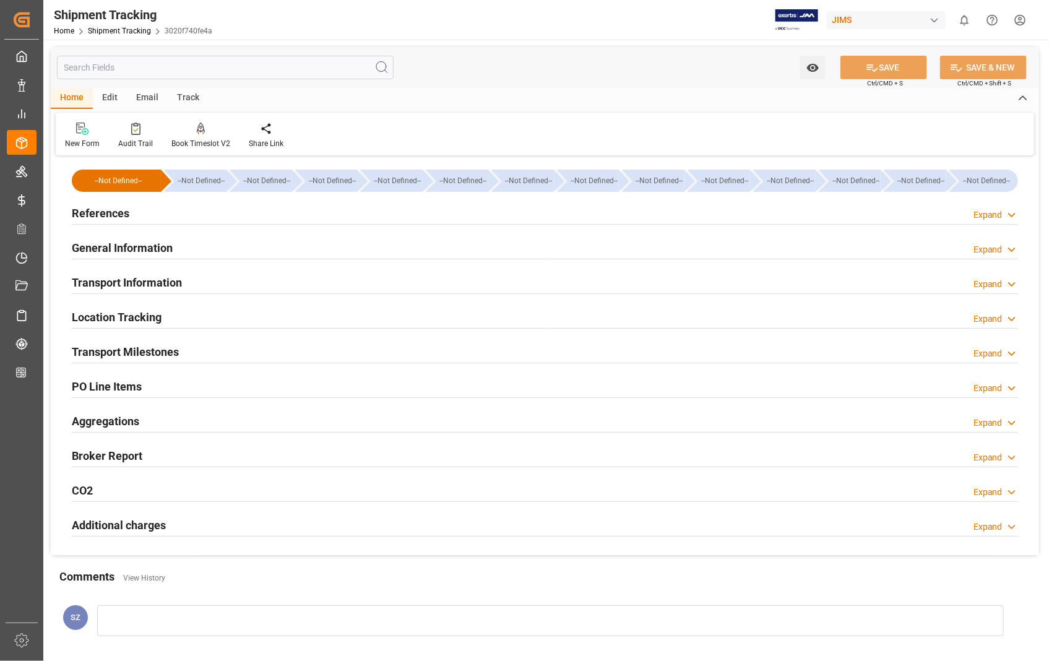
click at [106, 278] on h2 "Transport Information" at bounding box center [127, 282] width 110 height 17
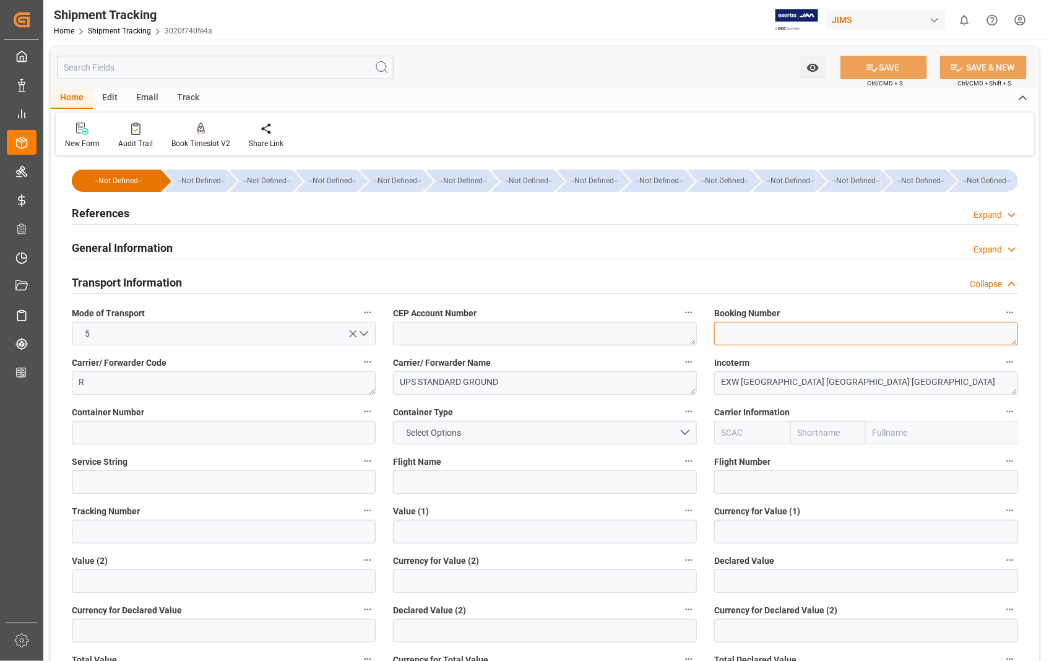
click at [805, 335] on textarea at bounding box center [866, 334] width 304 height 24
paste textarea "1ZA384A60364207763"
type textarea "1ZA384A60364207763"
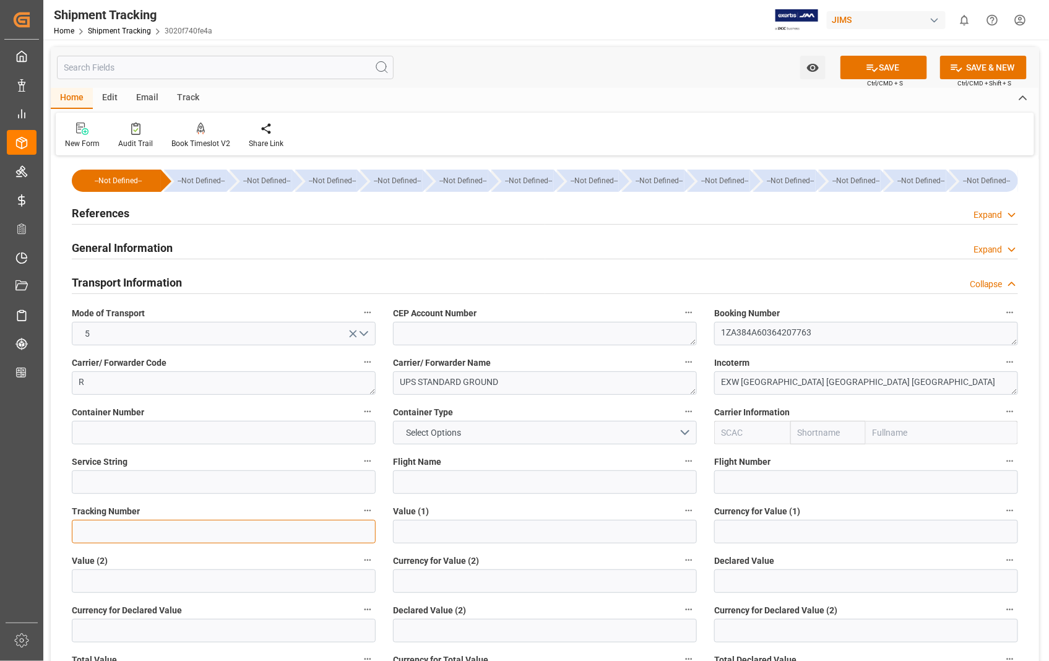
click at [113, 530] on input at bounding box center [224, 532] width 304 height 24
paste input "1ZA384A60364207763"
type input "1ZA384A60364207763"
click at [886, 62] on button "SAVE" at bounding box center [883, 68] width 87 height 24
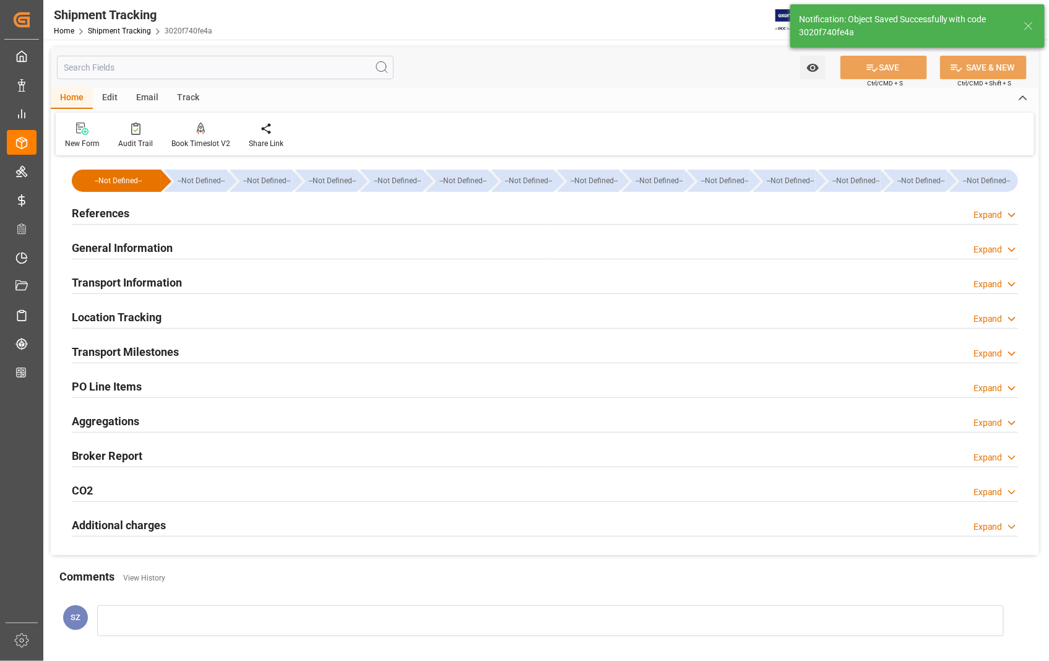
click at [137, 349] on h2 "Transport Milestones" at bounding box center [125, 351] width 107 height 17
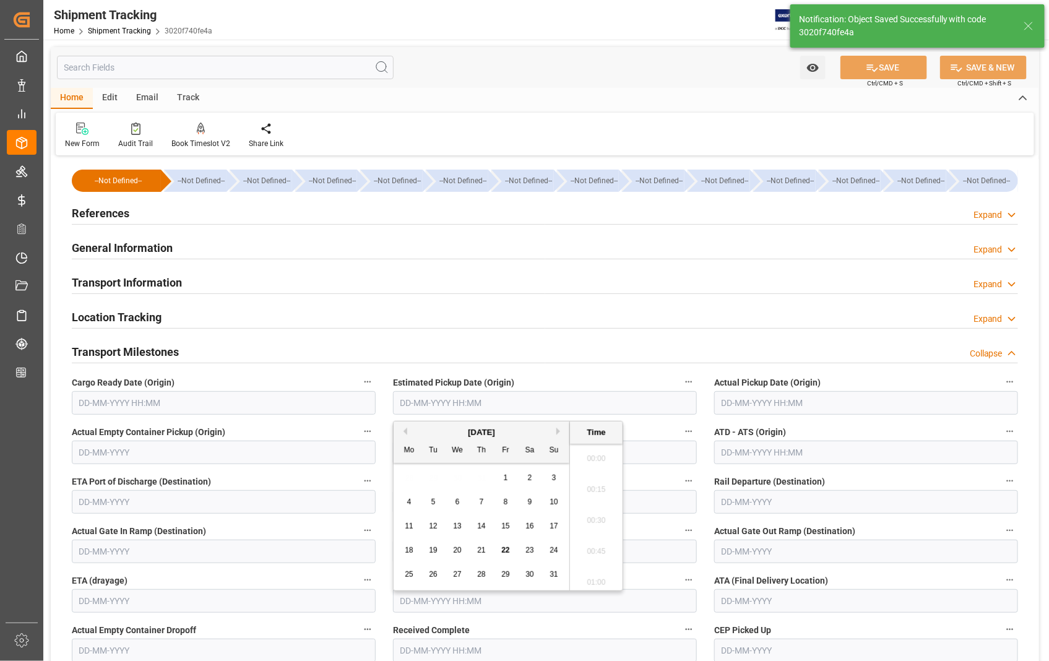
click at [512, 405] on input "text" at bounding box center [545, 403] width 304 height 24
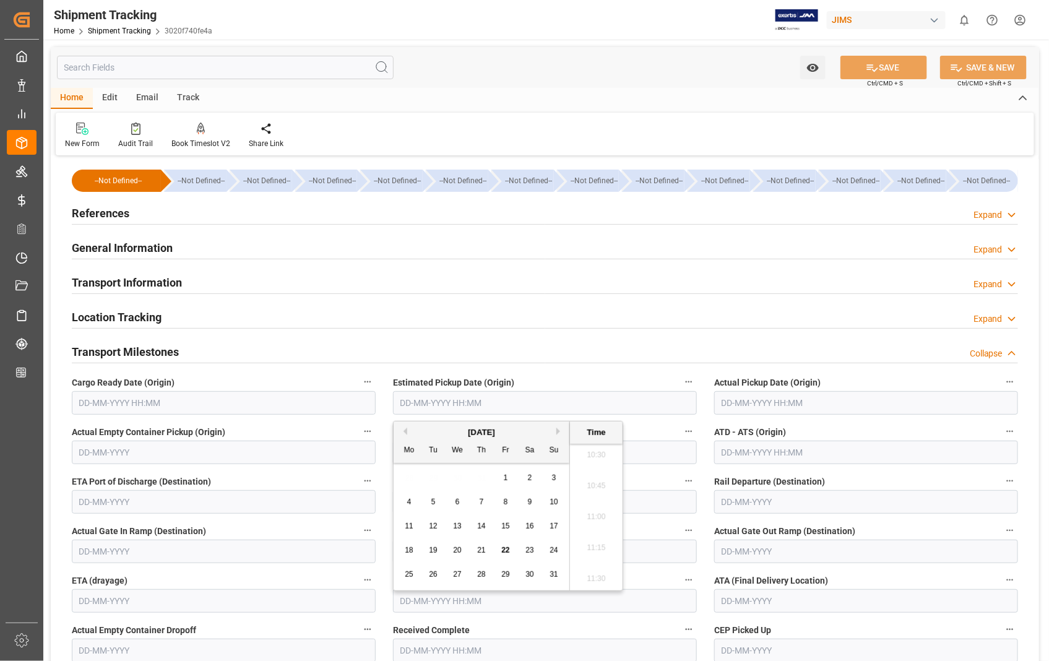
click at [480, 553] on span "21" at bounding box center [481, 550] width 8 height 9
type input "21-08-2025 00:00"
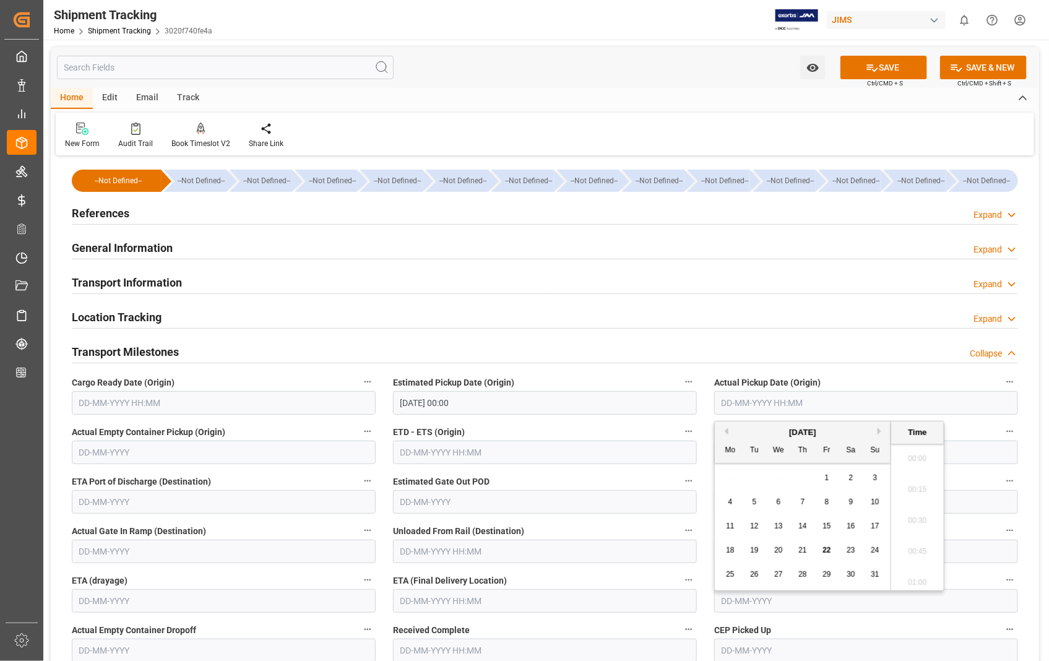
click at [935, 398] on input "text" at bounding box center [866, 403] width 304 height 24
click at [802, 551] on span "21" at bounding box center [802, 550] width 8 height 9
type input "21-08-2025 00:00"
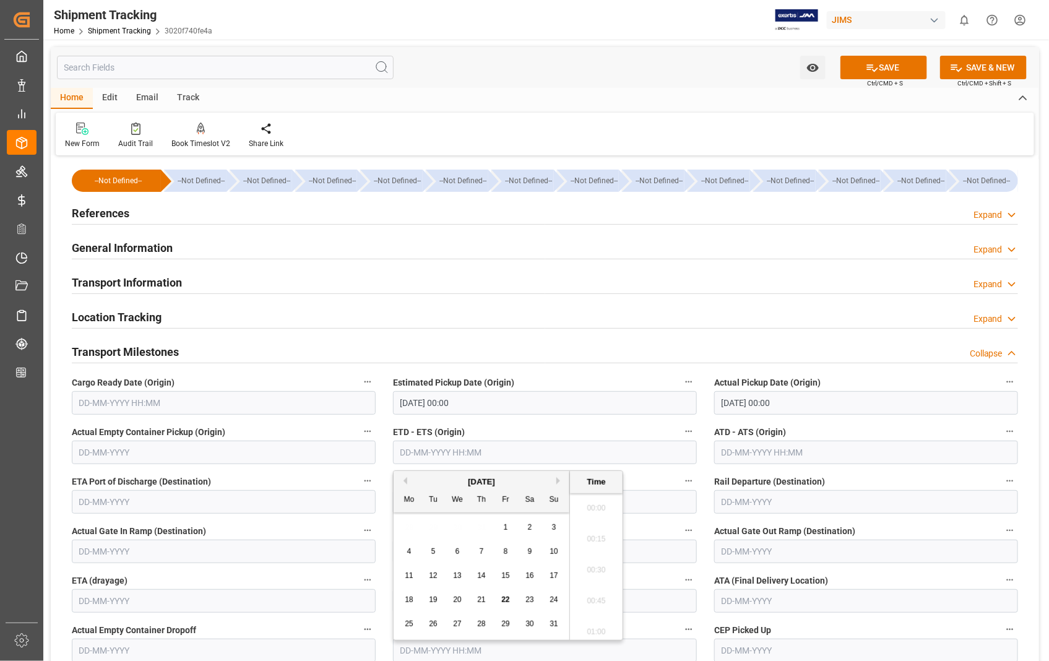
click at [494, 454] on input "text" at bounding box center [545, 453] width 304 height 24
click at [479, 600] on span "21" at bounding box center [481, 599] width 8 height 9
type input "21-08-2025 00:00"
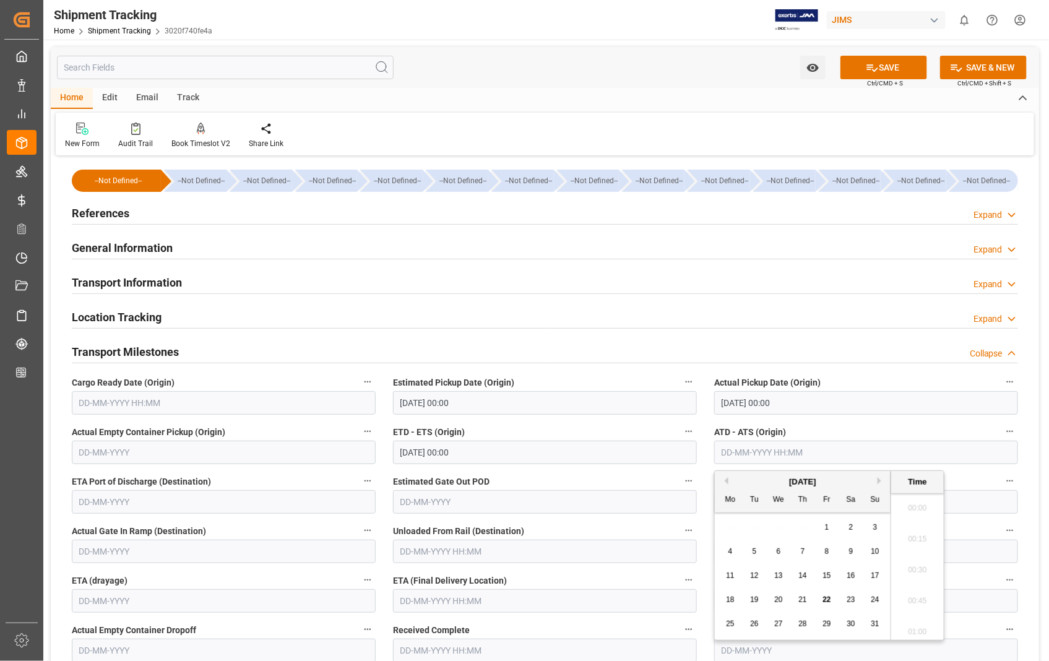
click at [891, 444] on input "text" at bounding box center [866, 453] width 304 height 24
click at [805, 601] on span "21" at bounding box center [802, 599] width 8 height 9
type input "21-08-2025 00:00"
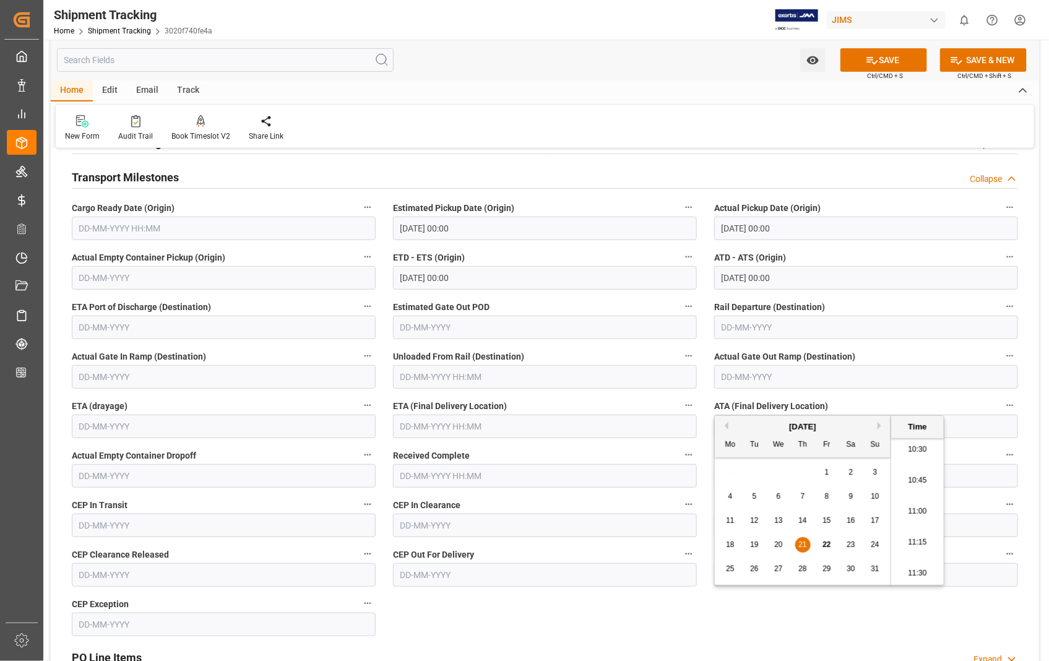
scroll to position [206, 0]
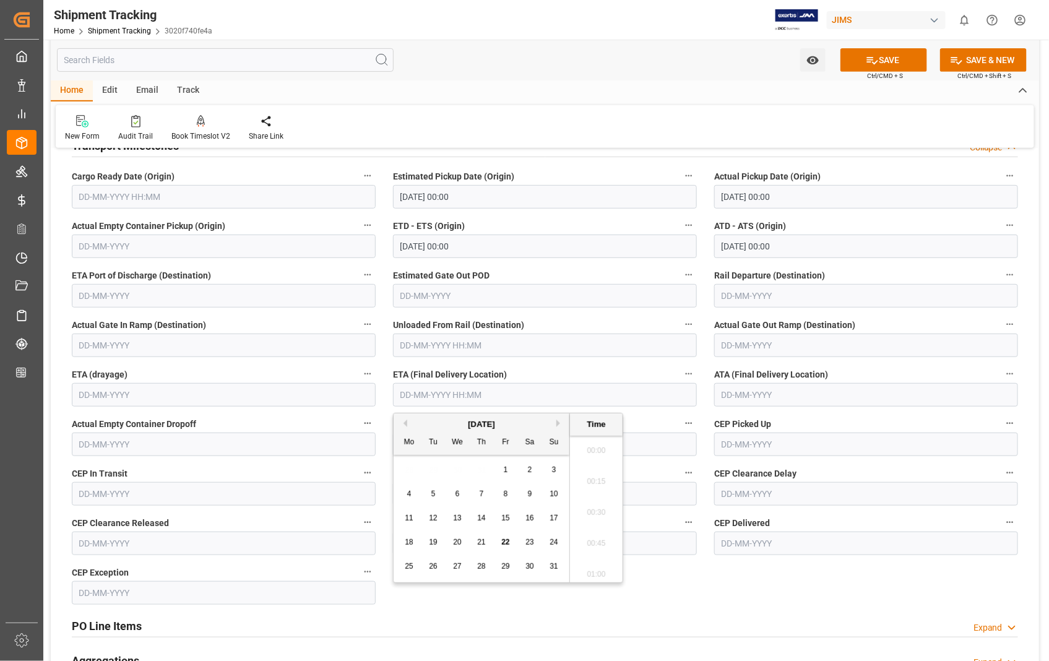
click at [491, 398] on input "text" at bounding box center [545, 395] width 304 height 24
click at [410, 568] on span "25" at bounding box center [409, 566] width 8 height 9
type input "[DATE] 00:00"
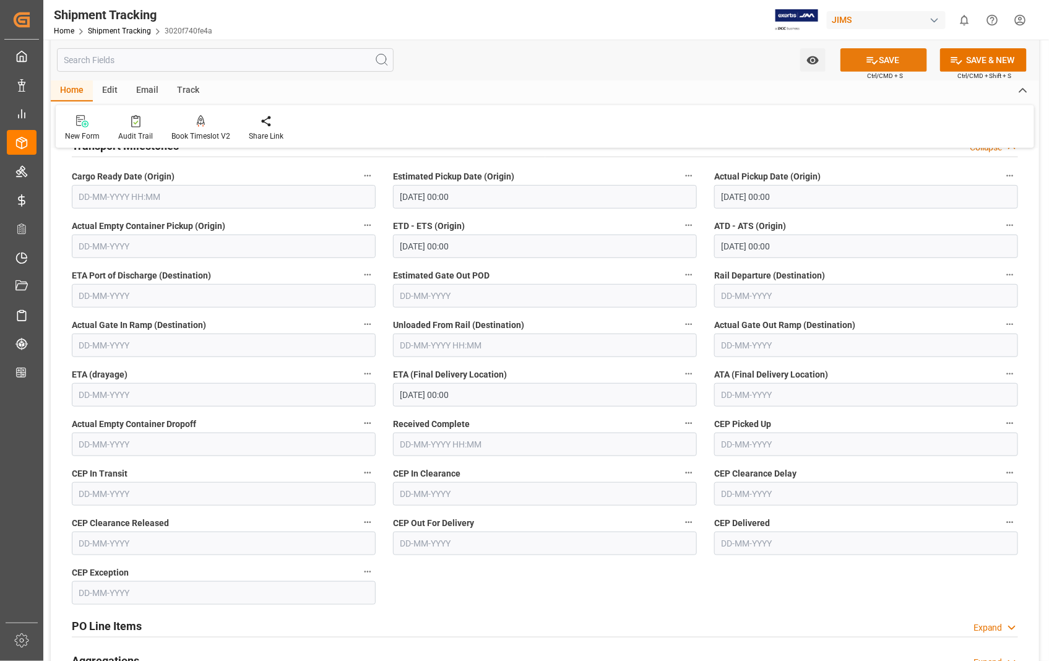
click at [898, 54] on button "SAVE" at bounding box center [883, 60] width 87 height 24
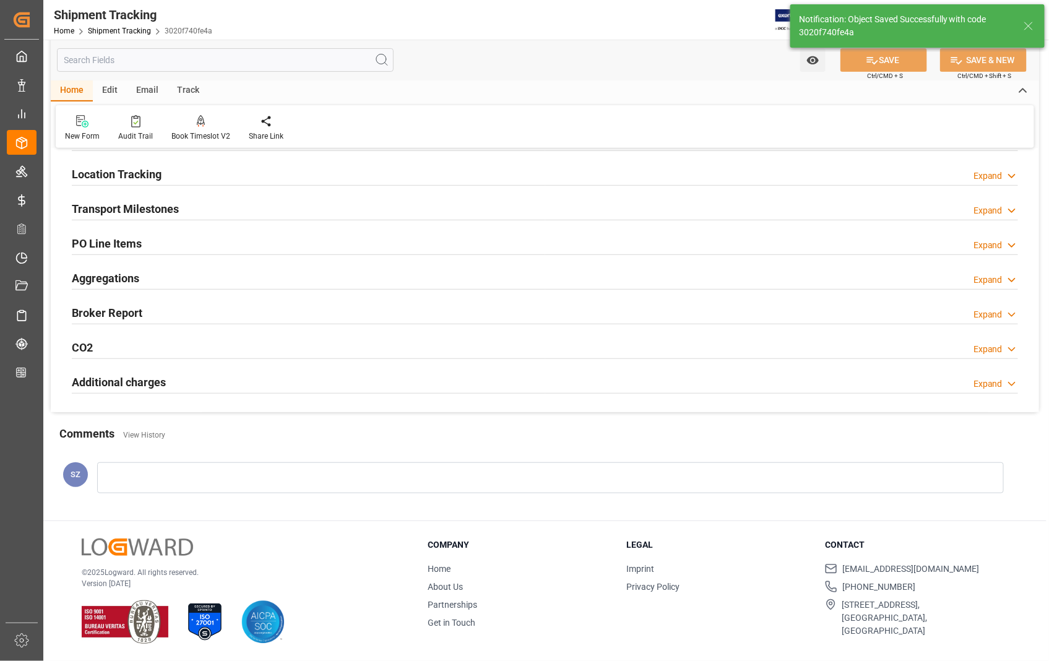
scroll to position [143, 0]
